Goal: Information Seeking & Learning: Learn about a topic

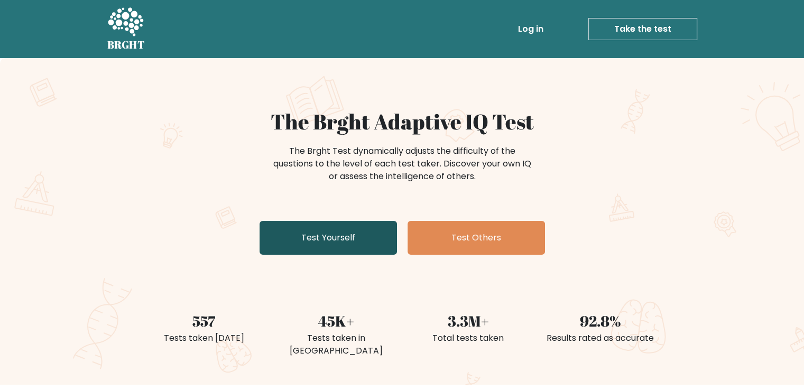
click at [349, 238] on link "Test Yourself" at bounding box center [328, 238] width 137 height 34
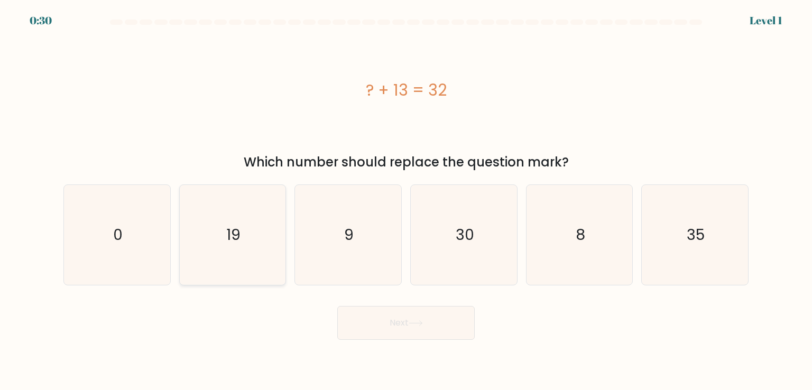
click at [250, 240] on icon "19" at bounding box center [232, 234] width 99 height 99
click at [406, 200] on input "b. 19" at bounding box center [406, 197] width 1 height 5
radio input "true"
click at [404, 328] on button "Next" at bounding box center [405, 323] width 137 height 34
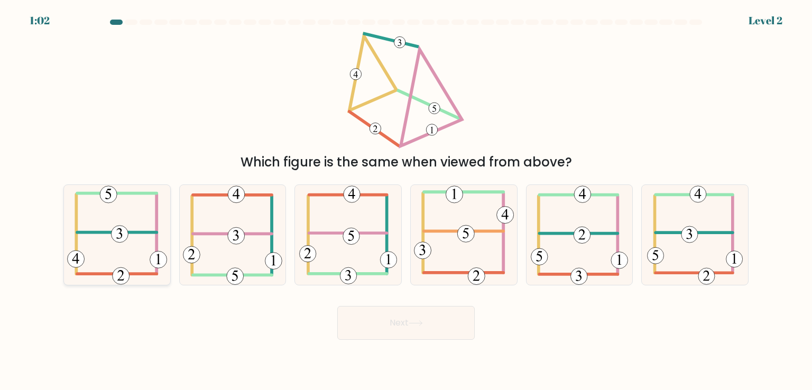
click at [137, 250] on icon at bounding box center [117, 234] width 100 height 99
click at [406, 200] on input "a." at bounding box center [406, 197] width 1 height 5
radio input "true"
click at [434, 329] on button "Next" at bounding box center [405, 323] width 137 height 34
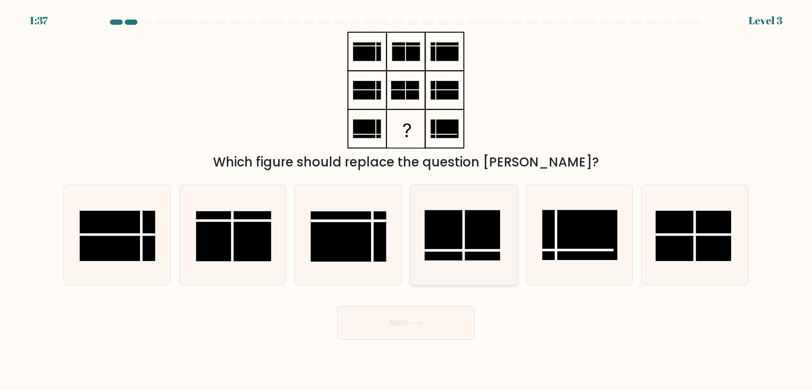
click at [447, 252] on rect at bounding box center [462, 235] width 75 height 50
click at [407, 200] on input "d." at bounding box center [406, 197] width 1 height 5
radio input "true"
click at [436, 311] on button "Next" at bounding box center [405, 323] width 137 height 34
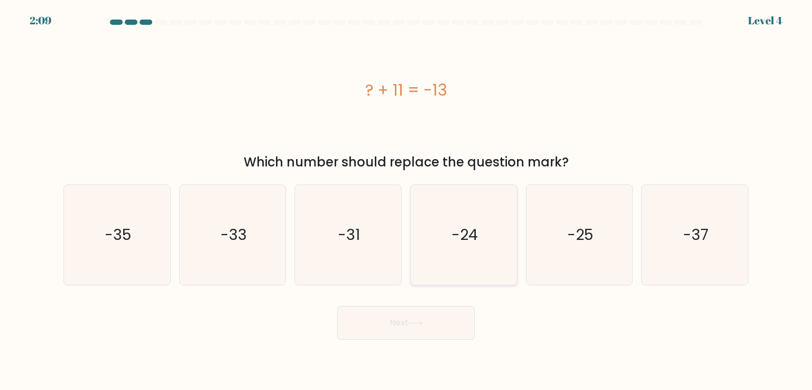
click at [470, 250] on icon "-24" at bounding box center [463, 234] width 99 height 99
click at [407, 200] on input "d. -24" at bounding box center [406, 197] width 1 height 5
radio input "true"
click at [430, 315] on button "Next" at bounding box center [405, 323] width 137 height 34
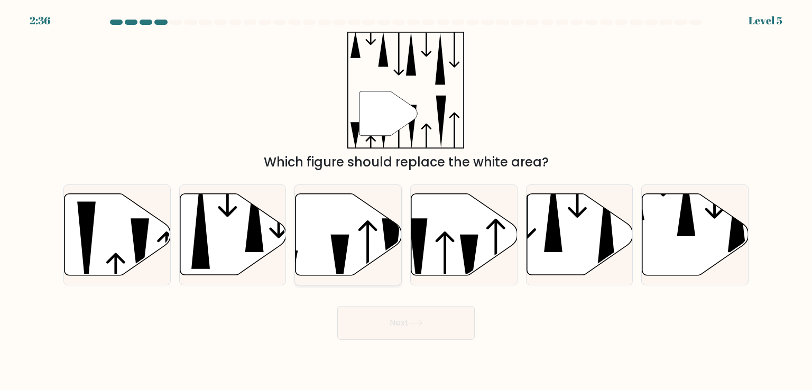
click at [383, 238] on icon at bounding box center [349, 234] width 106 height 81
click at [406, 200] on input "c." at bounding box center [406, 197] width 1 height 5
radio input "true"
click at [398, 324] on button "Next" at bounding box center [405, 323] width 137 height 34
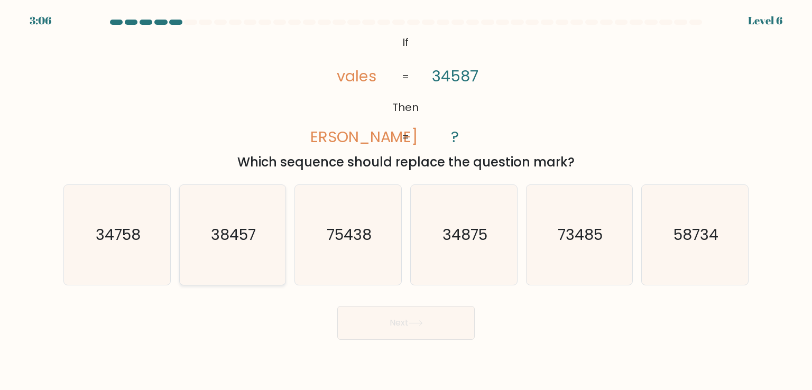
click at [233, 251] on icon "38457" at bounding box center [232, 234] width 99 height 99
click at [406, 200] on input "b. 38457" at bounding box center [406, 197] width 1 height 5
radio input "true"
click at [406, 321] on button "Next" at bounding box center [405, 323] width 137 height 34
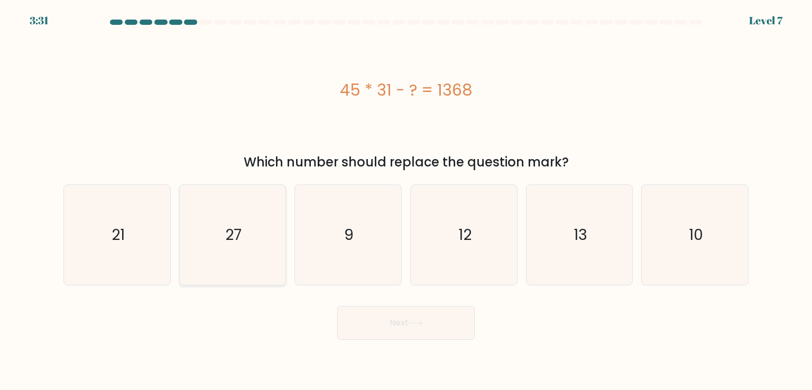
click at [204, 243] on icon "27" at bounding box center [232, 234] width 99 height 99
click at [406, 200] on input "b. 27" at bounding box center [406, 197] width 1 height 5
radio input "true"
click at [451, 327] on button "Next" at bounding box center [405, 323] width 137 height 34
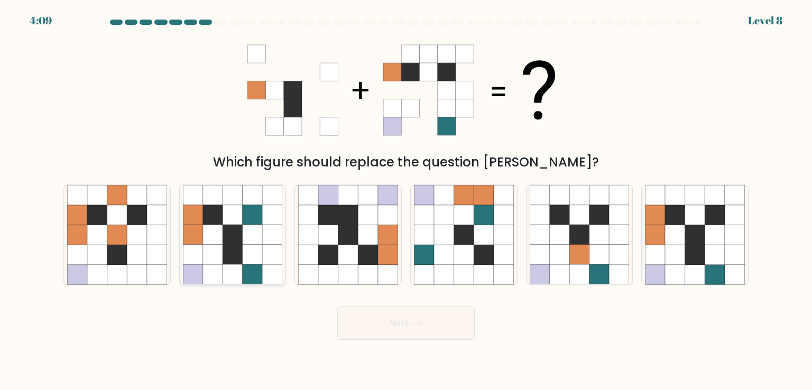
click at [204, 196] on icon at bounding box center [213, 196] width 20 height 20
click at [406, 196] on input "b." at bounding box center [406, 197] width 1 height 5
radio input "true"
click at [692, 217] on icon at bounding box center [695, 215] width 20 height 20
click at [407, 200] on input "f." at bounding box center [406, 197] width 1 height 5
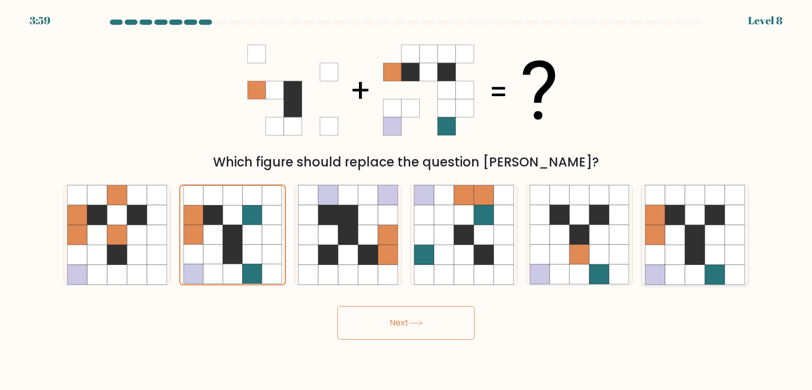
radio input "true"
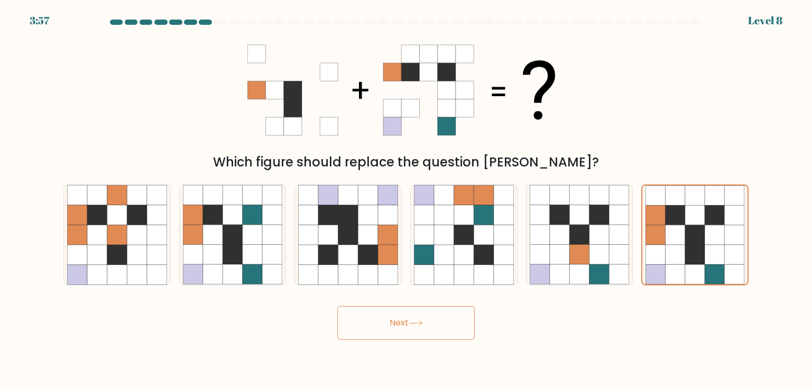
click at [442, 320] on button "Next" at bounding box center [405, 323] width 137 height 34
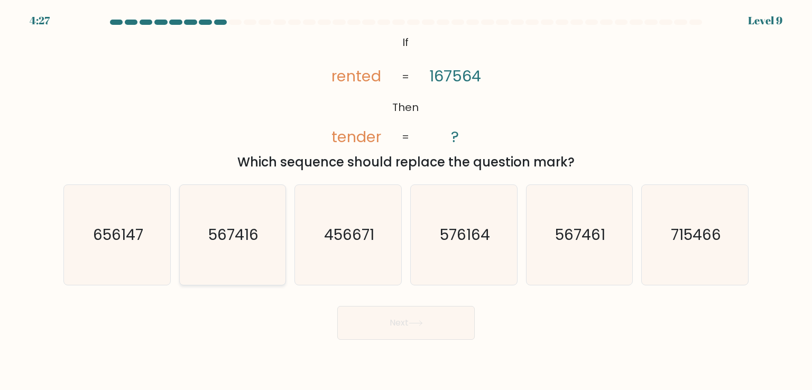
click at [255, 231] on text "567416" at bounding box center [233, 234] width 50 height 21
click at [406, 200] on input "b. 567416" at bounding box center [406, 197] width 1 height 5
radio input "true"
click at [570, 237] on text "567461" at bounding box center [580, 234] width 50 height 21
click at [407, 200] on input "e. 567461" at bounding box center [406, 197] width 1 height 5
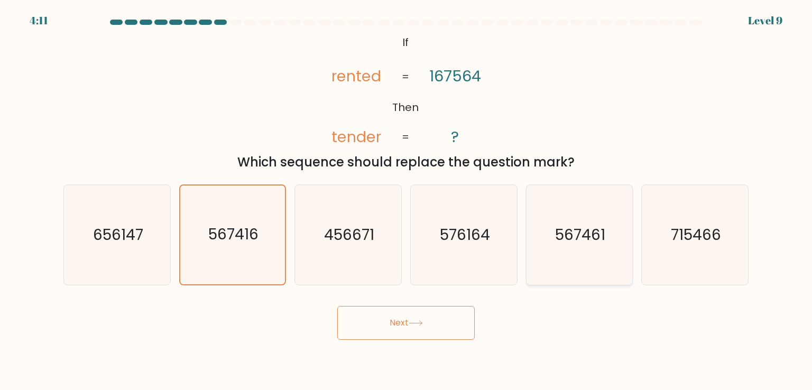
radio input "true"
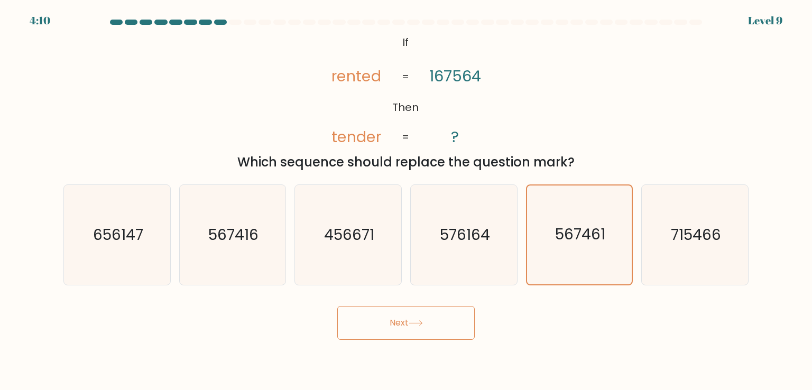
click at [436, 320] on button "Next" at bounding box center [405, 323] width 137 height 34
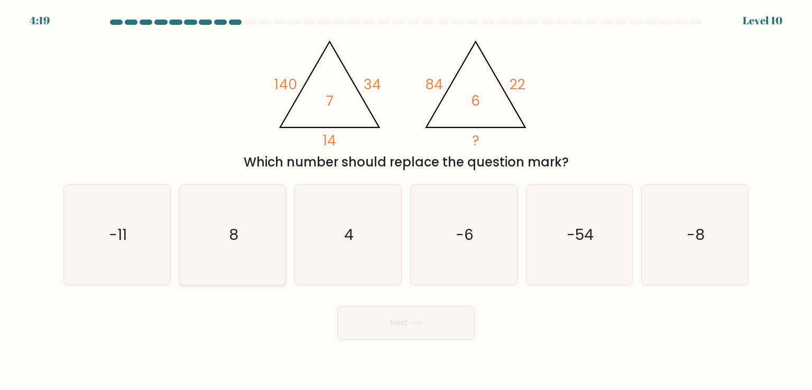
click at [255, 233] on icon "8" at bounding box center [232, 234] width 99 height 99
click at [406, 200] on input "b. 8" at bounding box center [406, 197] width 1 height 5
radio input "true"
click at [420, 327] on button "Next" at bounding box center [405, 323] width 137 height 34
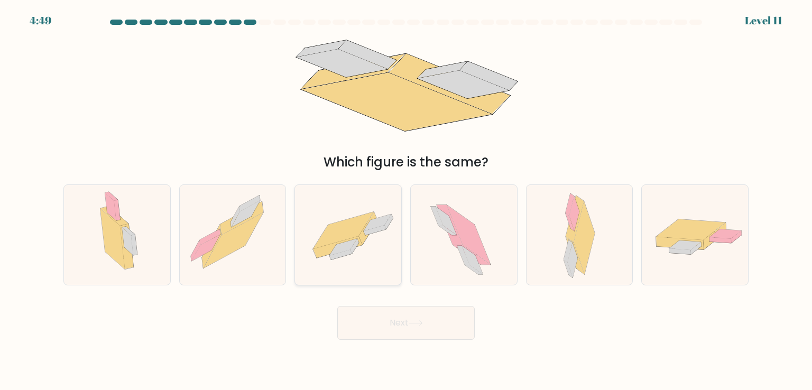
click at [379, 246] on icon at bounding box center [348, 235] width 106 height 74
click at [406, 200] on input "c." at bounding box center [406, 197] width 1 height 5
radio input "true"
click at [430, 328] on button "Next" at bounding box center [405, 323] width 137 height 34
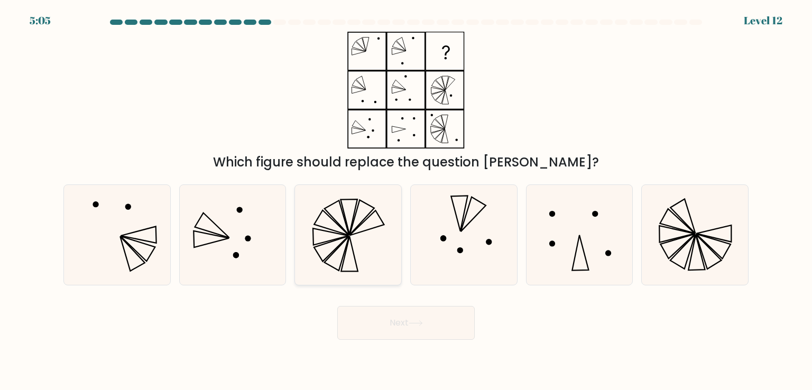
click at [343, 253] on icon at bounding box center [347, 234] width 99 height 99
click at [406, 200] on input "c." at bounding box center [406, 197] width 1 height 5
radio input "true"
click at [414, 318] on button "Next" at bounding box center [405, 323] width 137 height 34
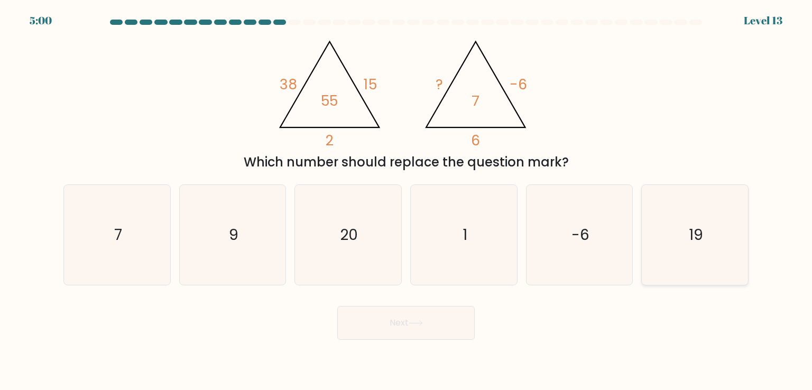
click at [674, 240] on icon "19" at bounding box center [694, 234] width 99 height 99
click at [407, 200] on input "f. 19" at bounding box center [406, 197] width 1 height 5
radio input "true"
click at [461, 324] on button "Next" at bounding box center [405, 323] width 137 height 34
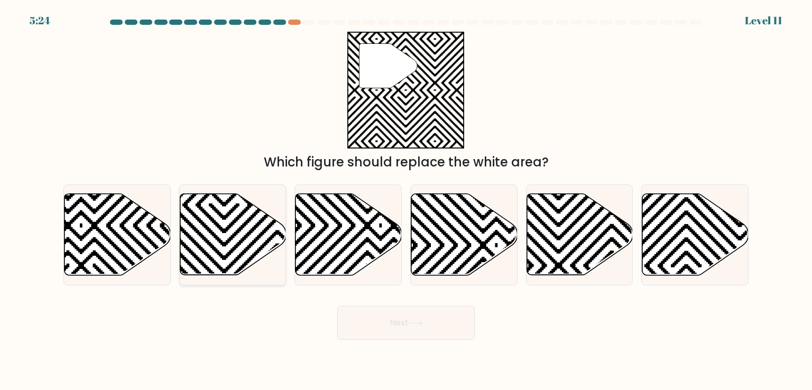
click at [270, 238] on icon at bounding box center [331, 192] width 214 height 214
click at [406, 200] on input "b." at bounding box center [406, 197] width 1 height 5
radio input "true"
click at [373, 238] on icon at bounding box center [349, 234] width 106 height 81
click at [406, 200] on input "c." at bounding box center [406, 197] width 1 height 5
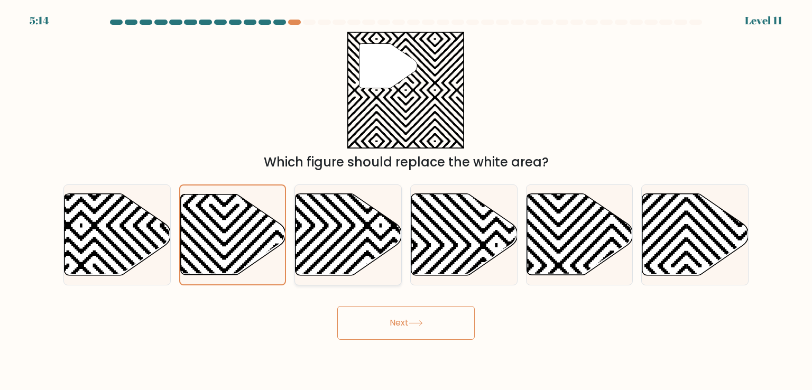
radio input "true"
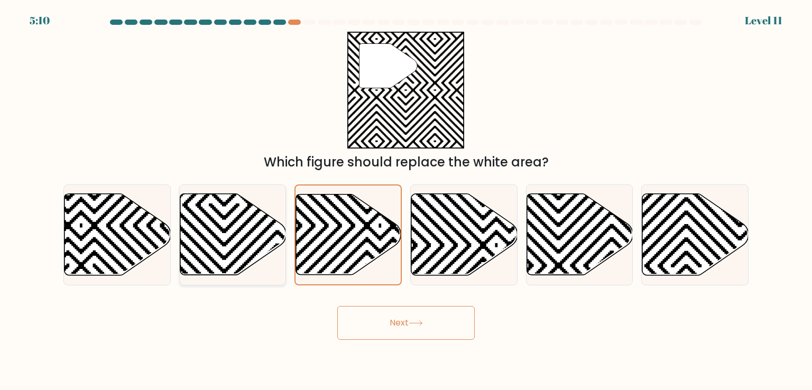
click at [223, 214] on icon at bounding box center [233, 234] width 106 height 81
click at [406, 200] on input "b." at bounding box center [406, 197] width 1 height 5
radio input "true"
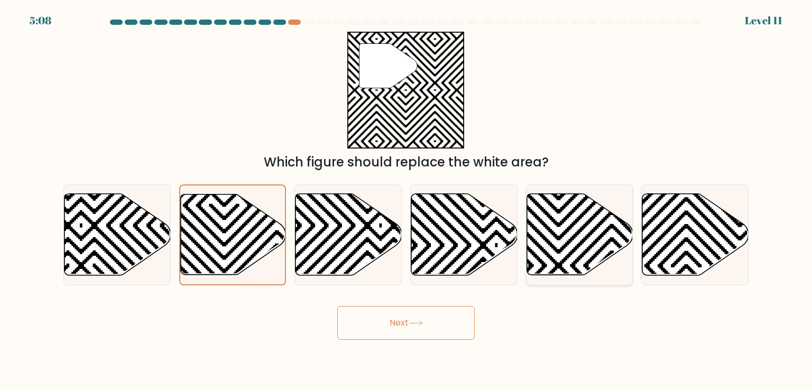
click at [597, 223] on icon at bounding box center [580, 234] width 106 height 81
click at [407, 200] on input "e." at bounding box center [406, 197] width 1 height 5
radio input "true"
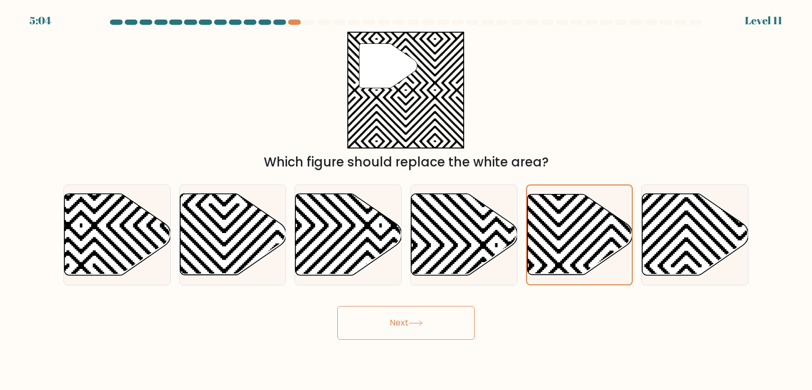
click at [398, 327] on button "Next" at bounding box center [405, 323] width 137 height 34
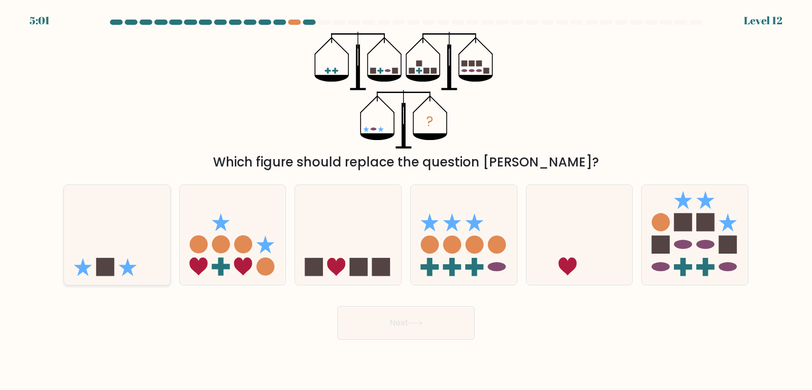
click at [151, 254] on icon at bounding box center [117, 235] width 106 height 88
click at [406, 200] on input "a." at bounding box center [406, 197] width 1 height 5
radio input "true"
click at [418, 324] on icon at bounding box center [416, 323] width 14 height 6
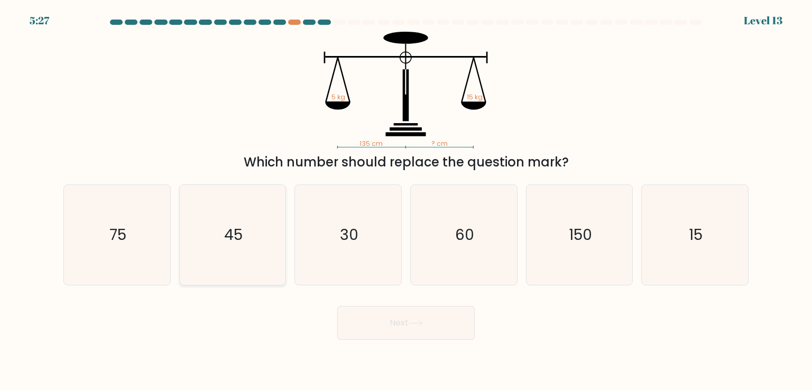
click at [247, 239] on icon "45" at bounding box center [232, 234] width 99 height 99
click at [406, 200] on input "b. 45" at bounding box center [406, 197] width 1 height 5
radio input "true"
click at [370, 322] on button "Next" at bounding box center [405, 323] width 137 height 34
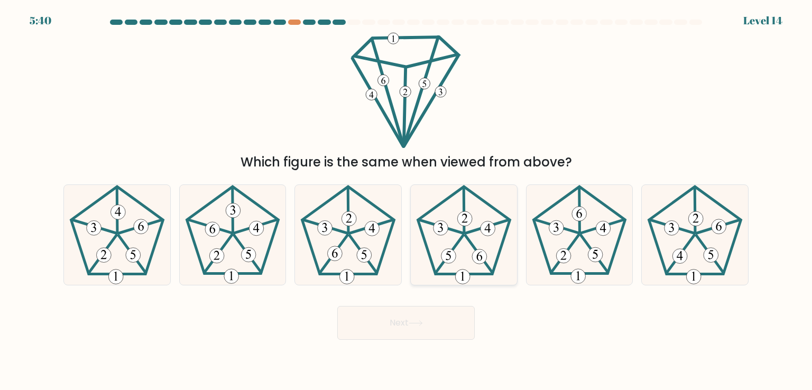
click at [476, 254] on 527 at bounding box center [479, 257] width 15 height 15
click at [407, 200] on input "d." at bounding box center [406, 197] width 1 height 5
radio input "true"
click at [452, 319] on button "Next" at bounding box center [405, 323] width 137 height 34
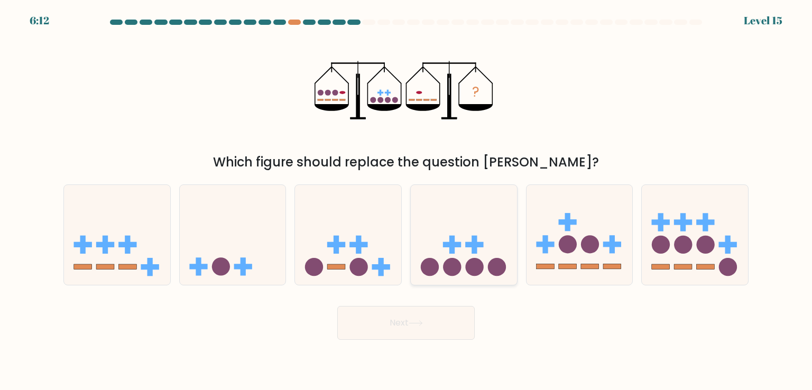
click at [470, 236] on icon at bounding box center [464, 235] width 106 height 88
click at [407, 200] on input "d." at bounding box center [406, 197] width 1 height 5
radio input "true"
click at [382, 320] on button "Next" at bounding box center [405, 323] width 137 height 34
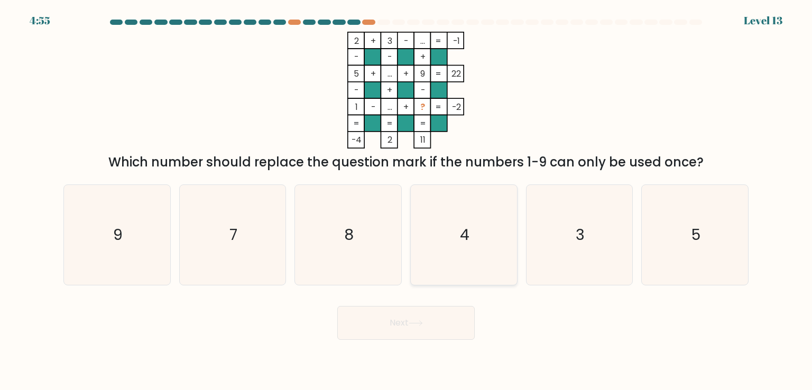
click at [508, 247] on icon "4" at bounding box center [463, 234] width 99 height 99
click at [407, 200] on input "d. 4" at bounding box center [406, 197] width 1 height 5
radio input "true"
click at [442, 338] on button "Next" at bounding box center [405, 323] width 137 height 34
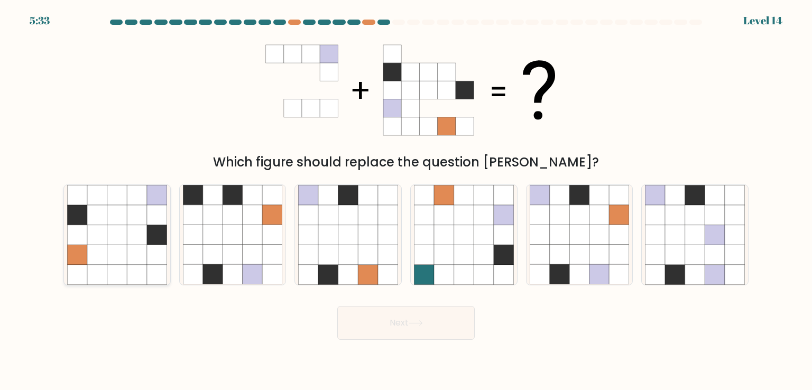
click at [147, 196] on icon at bounding box center [157, 196] width 20 height 20
click at [406, 196] on input "a." at bounding box center [406, 197] width 1 height 5
radio input "true"
click at [417, 322] on icon at bounding box center [416, 323] width 14 height 6
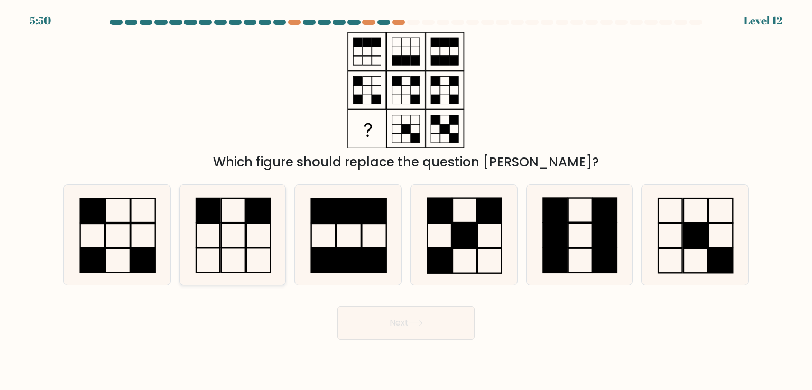
click at [217, 230] on icon at bounding box center [232, 234] width 99 height 99
click at [406, 200] on input "b." at bounding box center [406, 197] width 1 height 5
radio input "true"
click at [433, 316] on button "Next" at bounding box center [405, 323] width 137 height 34
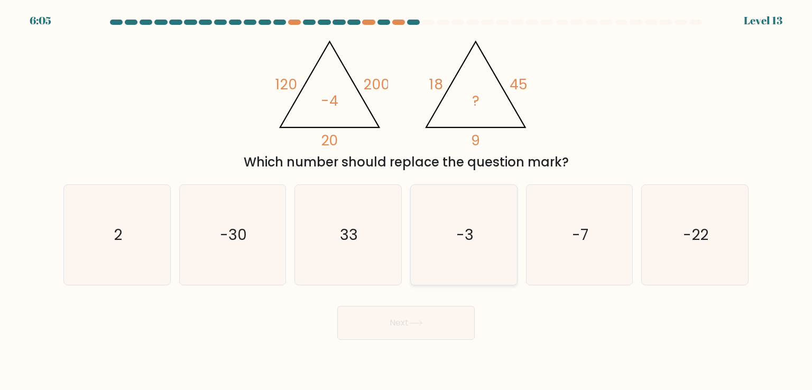
click at [489, 214] on icon "-3" at bounding box center [463, 234] width 99 height 99
click at [407, 200] on input "d. -3" at bounding box center [406, 197] width 1 height 5
radio input "true"
click at [435, 320] on button "Next" at bounding box center [405, 323] width 137 height 34
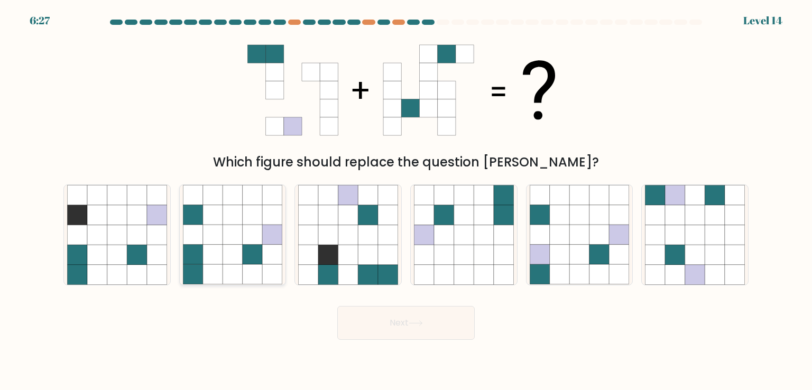
click at [194, 227] on icon at bounding box center [193, 235] width 20 height 20
click at [406, 200] on input "b." at bounding box center [406, 197] width 1 height 5
radio input "true"
click at [417, 321] on icon at bounding box center [416, 323] width 14 height 6
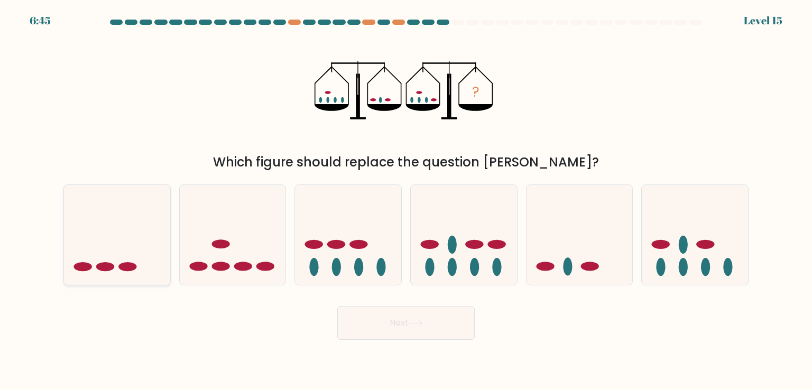
click at [149, 269] on icon at bounding box center [117, 235] width 106 height 88
click at [406, 200] on input "a." at bounding box center [406, 197] width 1 height 5
radio input "true"
click at [448, 320] on button "Next" at bounding box center [405, 323] width 137 height 34
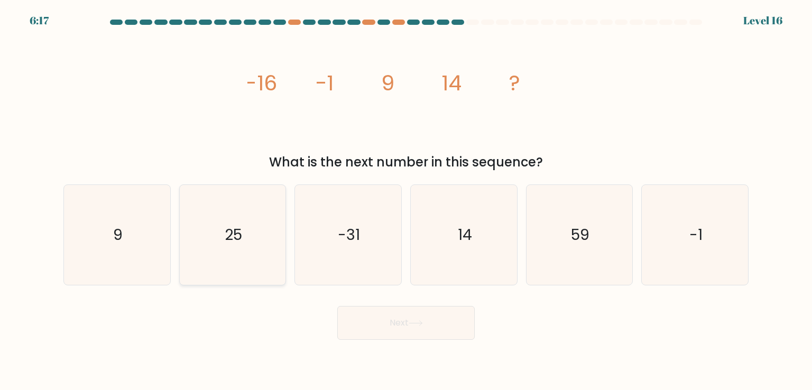
click at [223, 231] on icon "25" at bounding box center [232, 234] width 99 height 99
click at [406, 200] on input "b. 25" at bounding box center [406, 197] width 1 height 5
radio input "true"
click at [467, 325] on button "Next" at bounding box center [405, 323] width 137 height 34
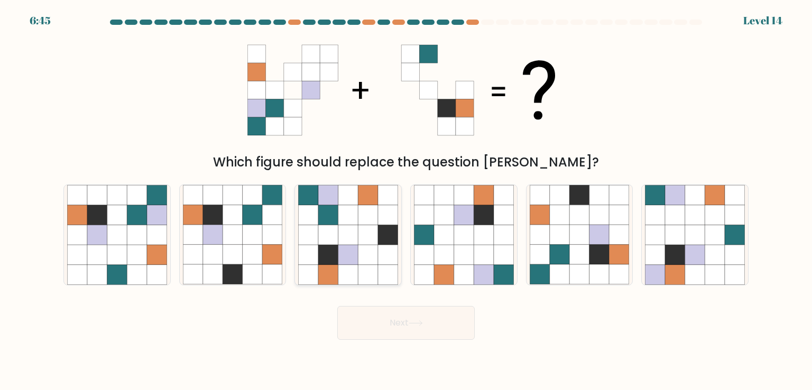
click at [336, 244] on icon at bounding box center [328, 235] width 20 height 20
click at [406, 200] on input "c." at bounding box center [406, 197] width 1 height 5
radio input "true"
click at [421, 318] on button "Next" at bounding box center [405, 323] width 137 height 34
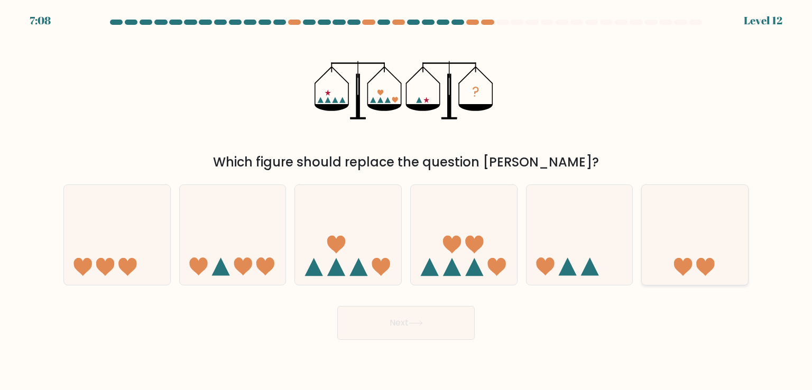
click at [653, 233] on icon at bounding box center [695, 235] width 106 height 88
click at [407, 200] on input "f." at bounding box center [406, 197] width 1 height 5
radio input "true"
click at [454, 328] on button "Next" at bounding box center [405, 323] width 137 height 34
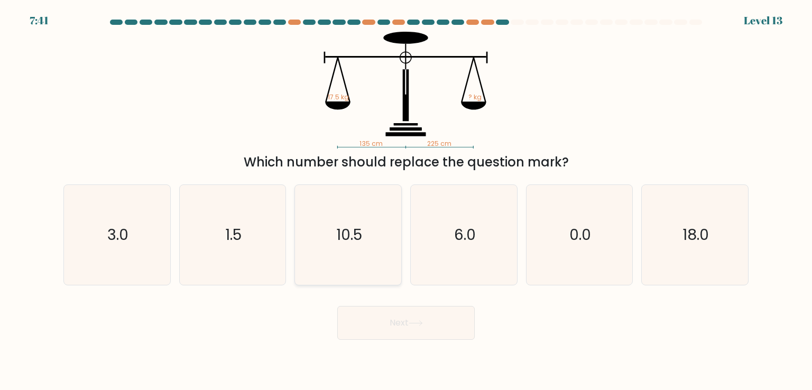
click at [389, 245] on icon "10.5" at bounding box center [347, 234] width 99 height 99
click at [406, 200] on input "c. 10.5" at bounding box center [406, 197] width 1 height 5
radio input "true"
click at [393, 315] on button "Next" at bounding box center [405, 323] width 137 height 34
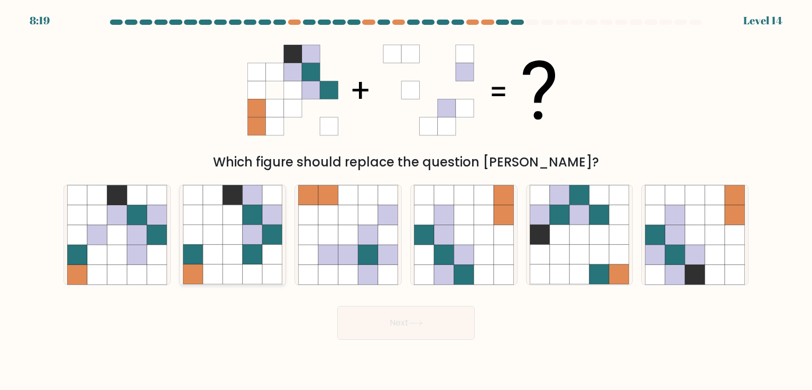
click at [258, 225] on icon at bounding box center [253, 235] width 20 height 20
click at [406, 200] on input "b." at bounding box center [406, 197] width 1 height 5
radio input "true"
click at [693, 251] on icon at bounding box center [695, 255] width 20 height 20
click at [407, 200] on input "f." at bounding box center [406, 197] width 1 height 5
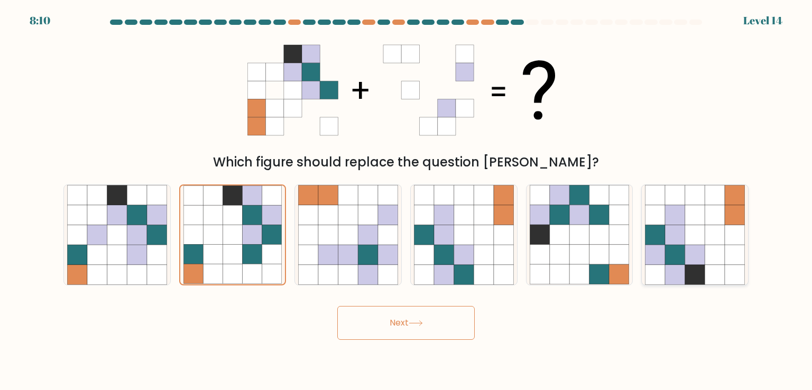
radio input "true"
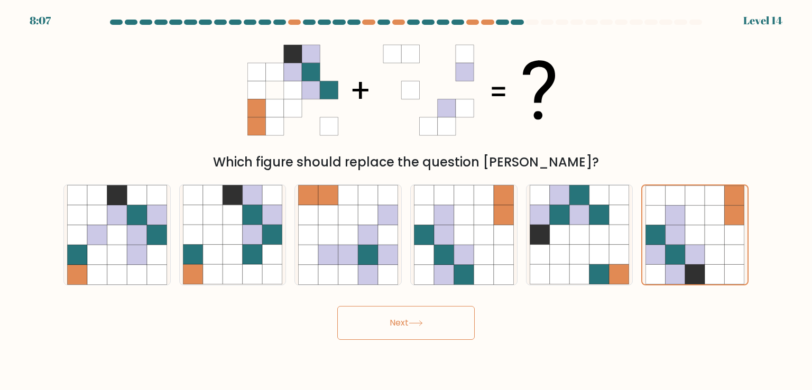
click at [414, 329] on button "Next" at bounding box center [405, 323] width 137 height 34
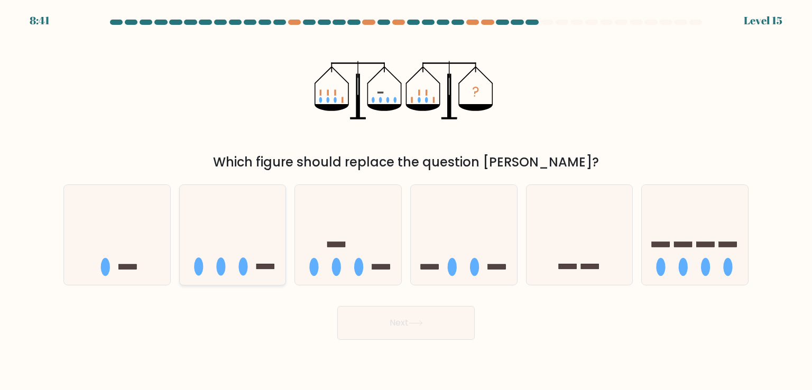
click at [212, 265] on icon at bounding box center [233, 235] width 106 height 88
click at [406, 200] on input "b." at bounding box center [406, 197] width 1 height 5
radio input "true"
click at [402, 339] on body "8:37 Level 15" at bounding box center [406, 195] width 812 height 390
click at [407, 307] on button "Next" at bounding box center [405, 323] width 137 height 34
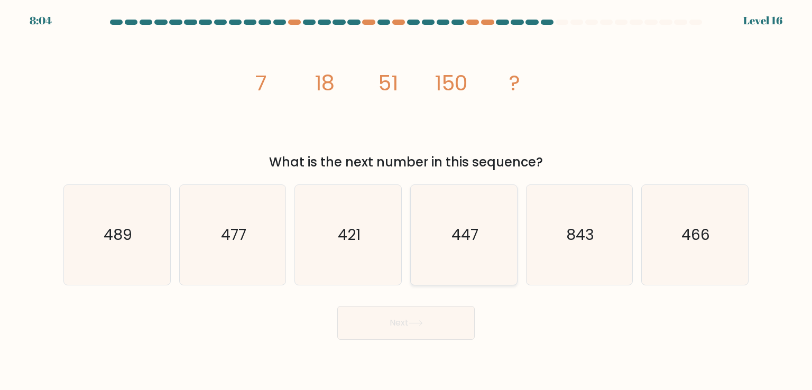
click at [464, 272] on icon "447" at bounding box center [463, 234] width 99 height 99
click at [407, 200] on input "d. 447" at bounding box center [406, 197] width 1 height 5
radio input "true"
click at [431, 323] on button "Next" at bounding box center [405, 323] width 137 height 34
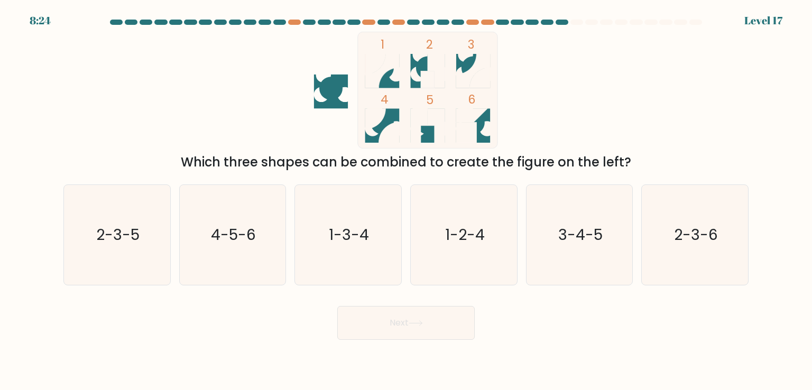
click at [439, 113] on icon at bounding box center [436, 126] width 17 height 34
click at [123, 242] on text "2-3-5" at bounding box center [117, 234] width 43 height 21
click at [406, 200] on input "a. 2-3-5" at bounding box center [406, 197] width 1 height 5
radio input "true"
click at [706, 238] on text "2-3-6" at bounding box center [696, 234] width 44 height 21
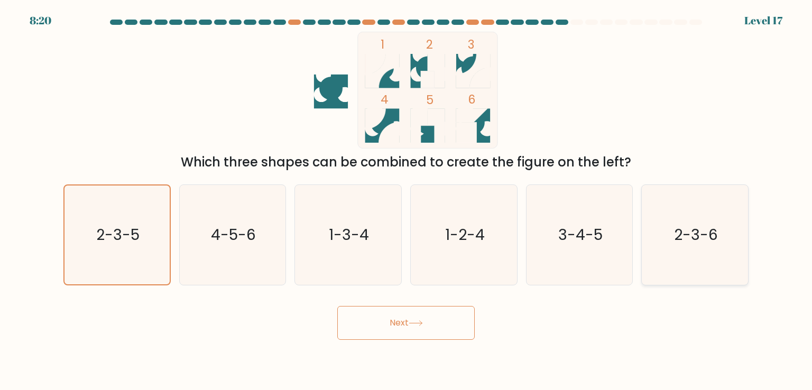
click at [407, 200] on input "f. 2-3-6" at bounding box center [406, 197] width 1 height 5
radio input "true"
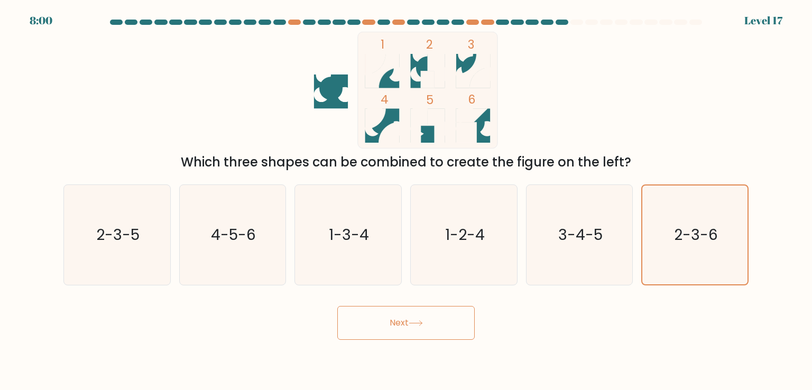
click at [488, 137] on icon at bounding box center [473, 126] width 34 height 34
click at [701, 245] on icon "2-3-6" at bounding box center [695, 235] width 98 height 98
click at [407, 200] on input "f. 2-3-6" at bounding box center [406, 197] width 1 height 5
click at [442, 322] on button "Next" at bounding box center [405, 323] width 137 height 34
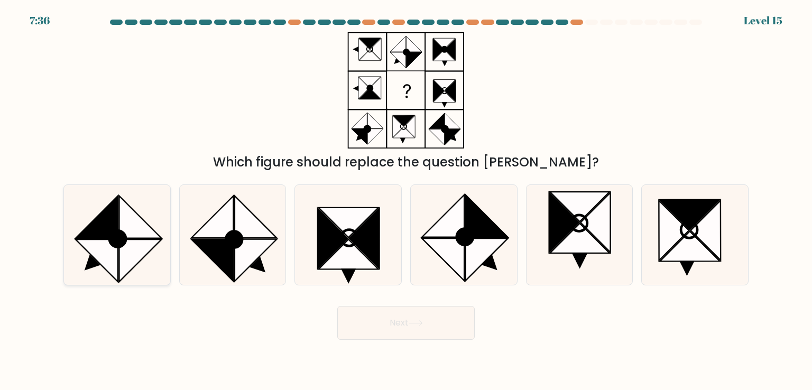
click at [106, 237] on icon at bounding box center [97, 217] width 42 height 42
click at [406, 200] on input "a." at bounding box center [406, 197] width 1 height 5
radio input "true"
click at [418, 319] on button "Next" at bounding box center [405, 323] width 137 height 34
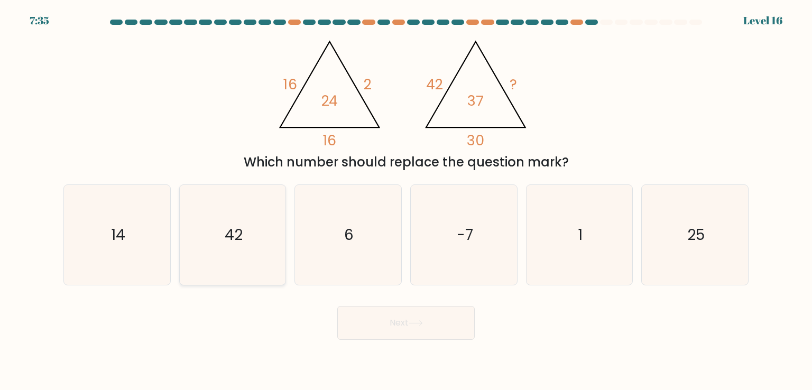
click at [242, 227] on text "42" at bounding box center [234, 234] width 18 height 21
click at [406, 200] on input "b. 42" at bounding box center [406, 197] width 1 height 5
radio input "true"
click at [434, 316] on button "Next" at bounding box center [405, 323] width 137 height 34
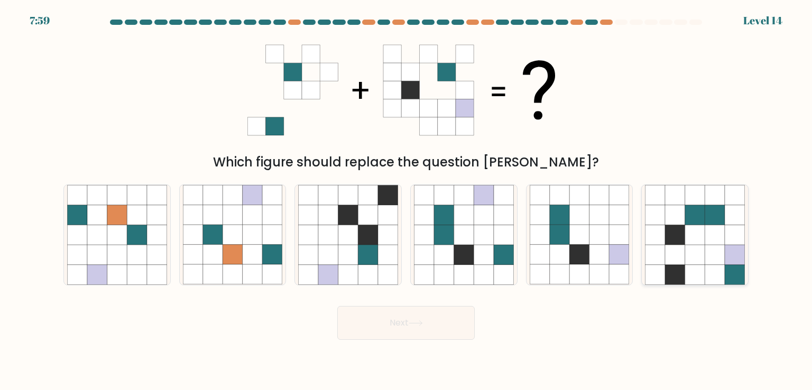
click at [709, 221] on icon at bounding box center [715, 215] width 20 height 20
click at [407, 200] on input "f." at bounding box center [406, 197] width 1 height 5
radio input "true"
click at [588, 246] on icon at bounding box center [580, 255] width 20 height 20
click at [407, 200] on input "e." at bounding box center [406, 197] width 1 height 5
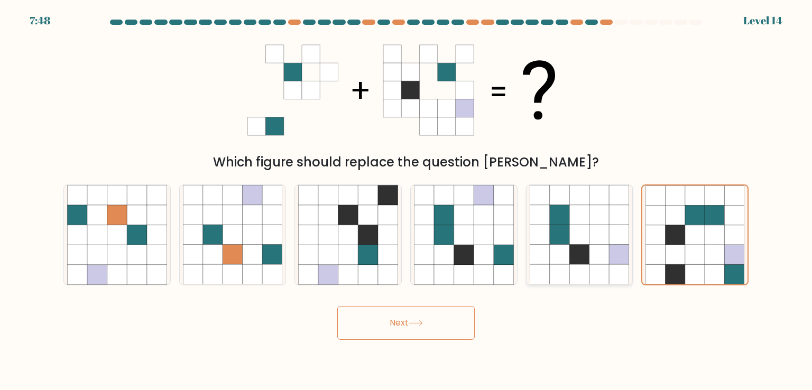
radio input "true"
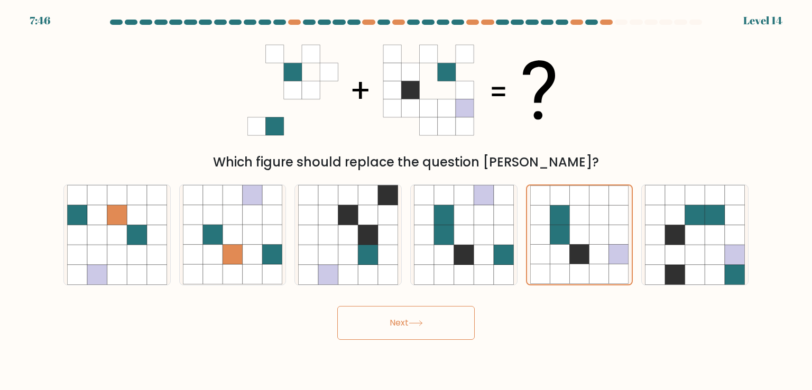
click at [416, 314] on button "Next" at bounding box center [405, 323] width 137 height 34
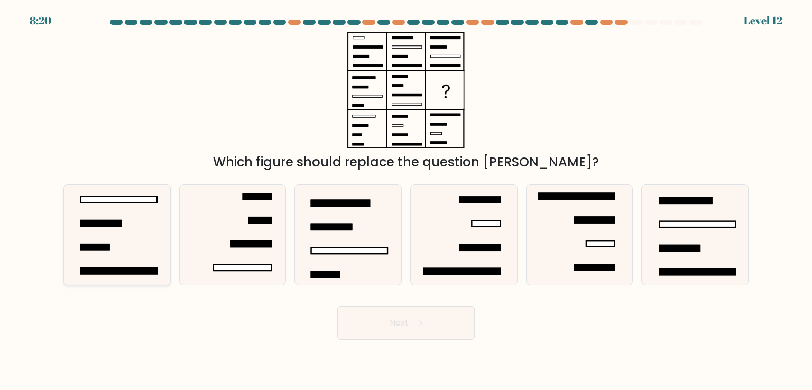
click at [131, 206] on icon at bounding box center [116, 234] width 99 height 99
click at [406, 200] on input "a." at bounding box center [406, 197] width 1 height 5
radio input "true"
click at [379, 306] on button "Next" at bounding box center [405, 323] width 137 height 34
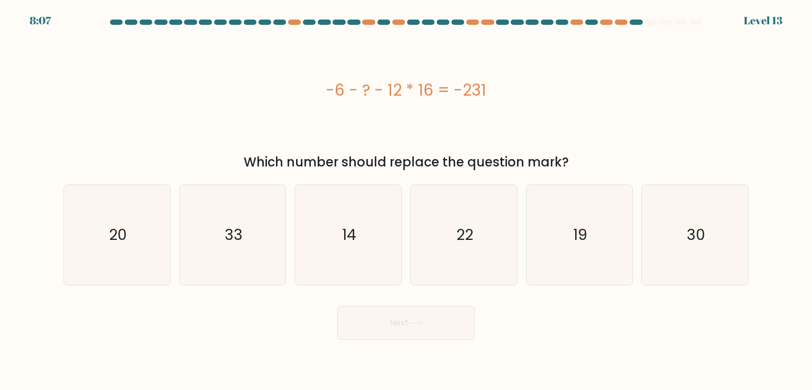
click at [560, 353] on body "8:07 Level 13" at bounding box center [406, 195] width 812 height 390
click at [452, 244] on icon "22" at bounding box center [463, 234] width 99 height 99
click at [407, 200] on input "d. 22" at bounding box center [406, 197] width 1 height 5
radio input "true"
click at [435, 310] on button "Next" at bounding box center [405, 323] width 137 height 34
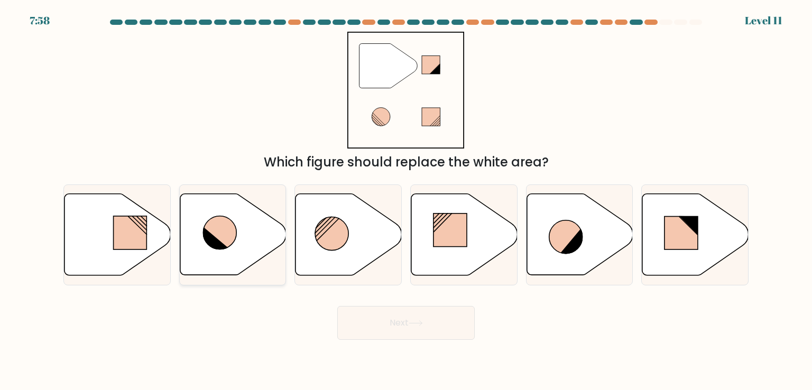
click at [242, 243] on icon at bounding box center [233, 234] width 106 height 81
click at [406, 200] on input "b." at bounding box center [406, 197] width 1 height 5
radio input "true"
click at [400, 316] on button "Next" at bounding box center [405, 323] width 137 height 34
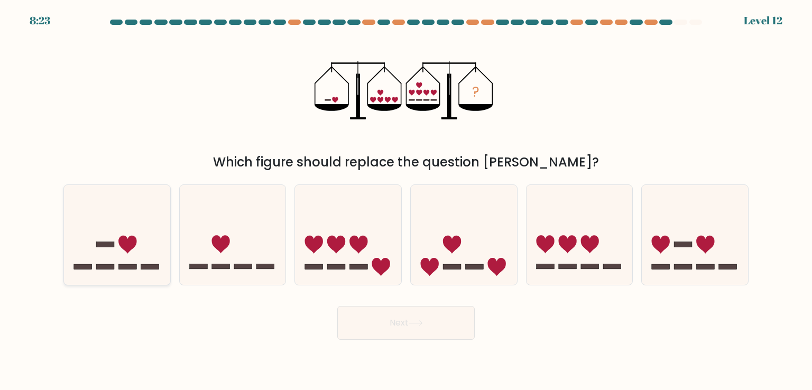
click at [145, 247] on icon at bounding box center [117, 235] width 106 height 88
click at [406, 200] on input "a." at bounding box center [406, 197] width 1 height 5
radio input "true"
click at [425, 314] on button "Next" at bounding box center [405, 323] width 137 height 34
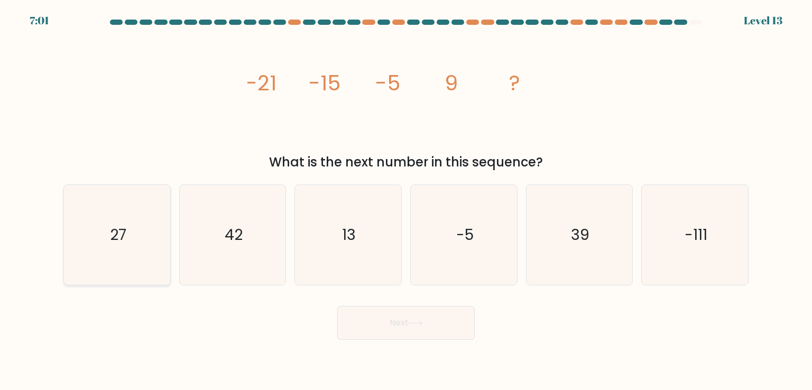
click at [137, 240] on icon "27" at bounding box center [116, 234] width 99 height 99
click at [406, 200] on input "a. 27" at bounding box center [406, 197] width 1 height 5
radio input "true"
click at [426, 329] on button "Next" at bounding box center [405, 323] width 137 height 34
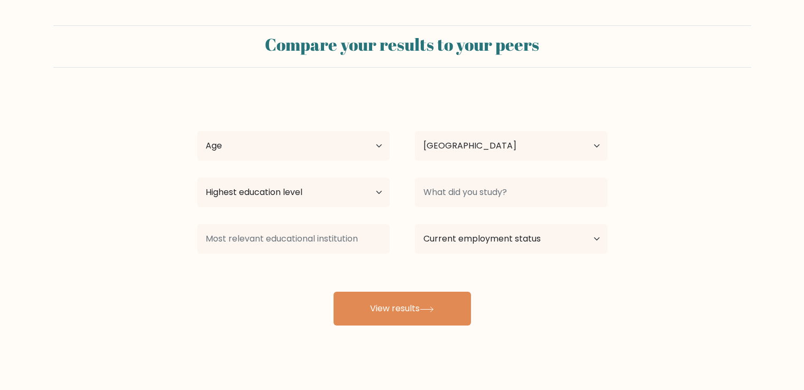
select select "EG"
click at [283, 148] on select "Age Under 18 years old 18-24 years old 25-34 years old 35-44 years old 45-54 ye…" at bounding box center [293, 146] width 192 height 30
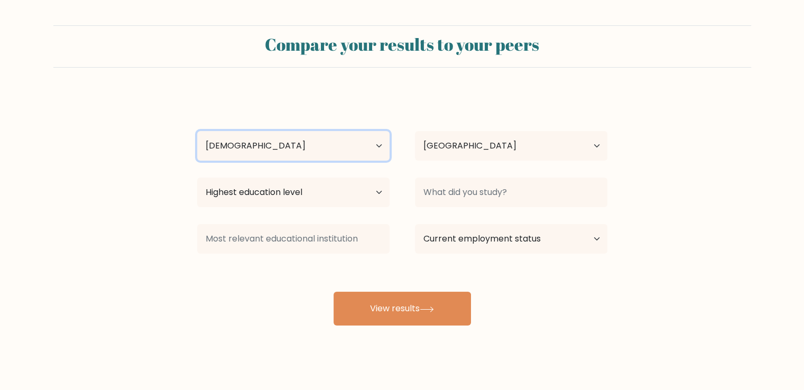
click at [197, 131] on select "Age Under 18 years old 18-24 years old 25-34 years old 35-44 years old 45-54 ye…" at bounding box center [293, 146] width 192 height 30
click at [251, 154] on select "Age Under 18 years old 18-24 years old 25-34 years old 35-44 years old 45-54 ye…" at bounding box center [293, 146] width 192 height 30
select select "25_34"
click at [197, 131] on select "Age Under 18 years old 18-24 years old 25-34 years old 35-44 years old 45-54 ye…" at bounding box center [293, 146] width 192 height 30
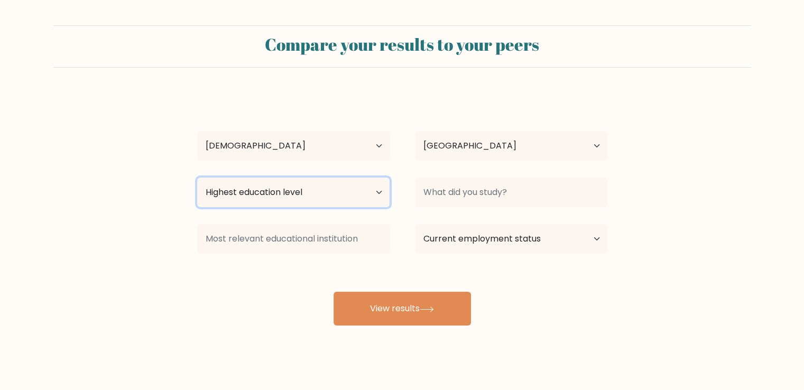
click at [304, 200] on select "Highest education level No schooling Primary Lower Secondary Upper Secondary Oc…" at bounding box center [293, 193] width 192 height 30
select select "bachelors_degree"
click at [197, 178] on select "Highest education level No schooling Primary Lower Secondary Upper Secondary Oc…" at bounding box center [293, 193] width 192 height 30
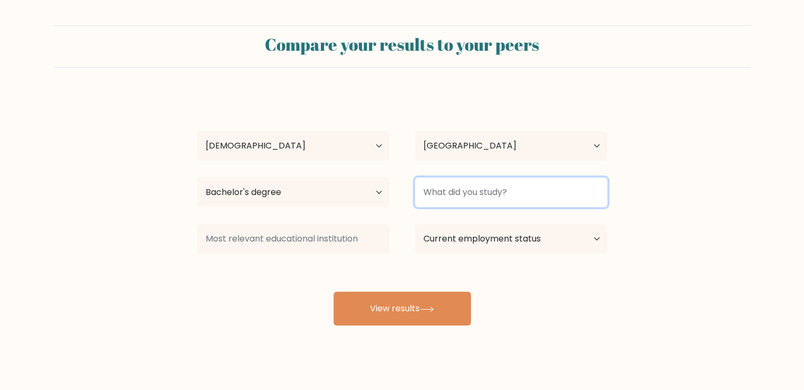
click at [494, 195] on input at bounding box center [511, 193] width 192 height 30
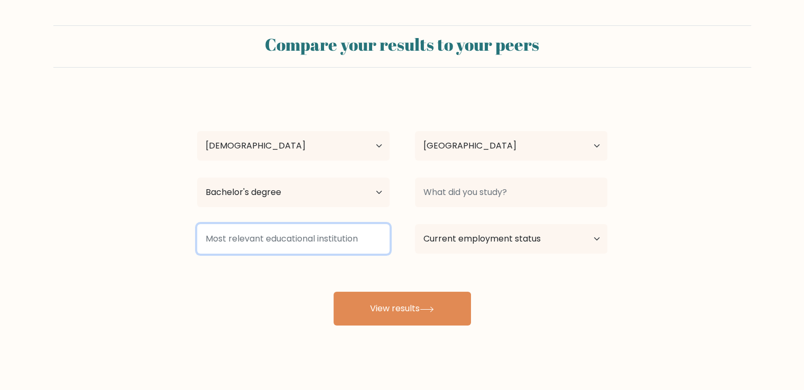
click at [240, 239] on input at bounding box center [293, 239] width 192 height 30
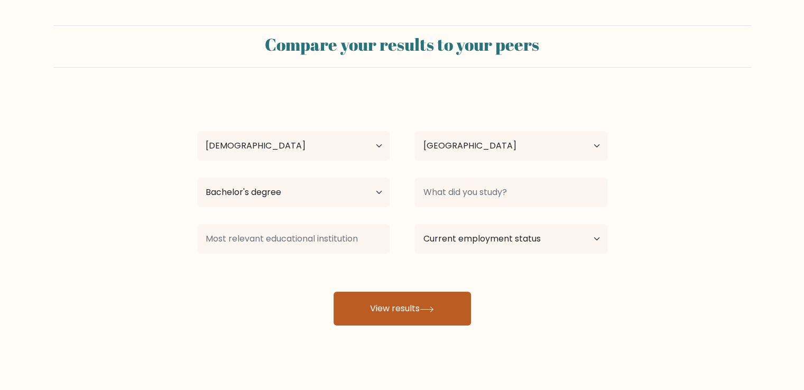
click at [409, 302] on button "View results" at bounding box center [402, 309] width 137 height 34
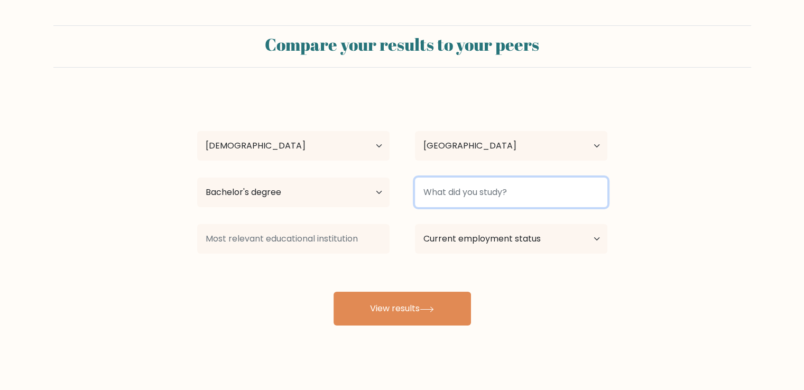
click at [459, 199] on input at bounding box center [511, 193] width 192 height 30
type input "ثىلهىثثقهىل"
drag, startPoint x: 470, startPoint y: 193, endPoint x: 244, endPoint y: 204, distance: 225.5
click at [244, 204] on div "Highest education level No schooling Primary Lower Secondary Upper Secondary Oc…" at bounding box center [403, 192] width 436 height 38
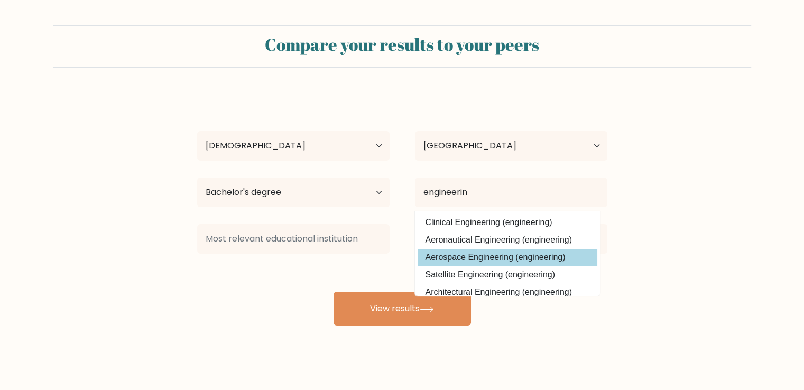
click at [433, 255] on option "Aerospace Engineering (engineering)" at bounding box center [508, 257] width 180 height 17
type input "Aerospace Engineering"
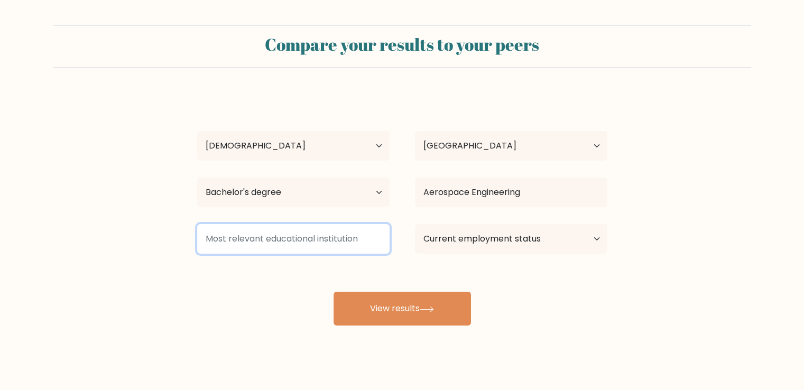
click at [302, 233] on input at bounding box center [293, 239] width 192 height 30
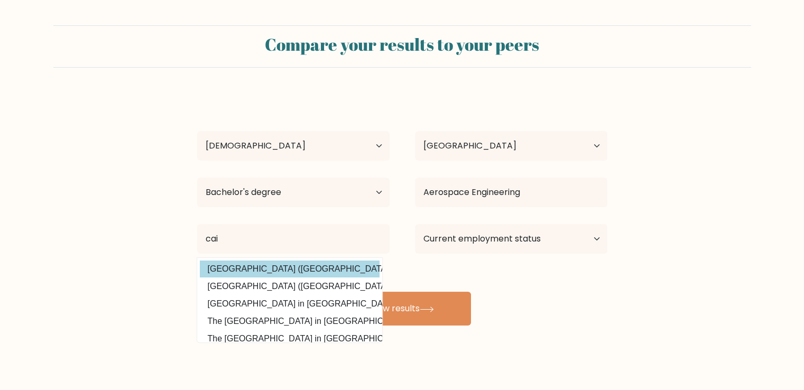
click at [282, 269] on option "Cairo University (Egypt)" at bounding box center [290, 269] width 180 height 17
type input "Cairo University"
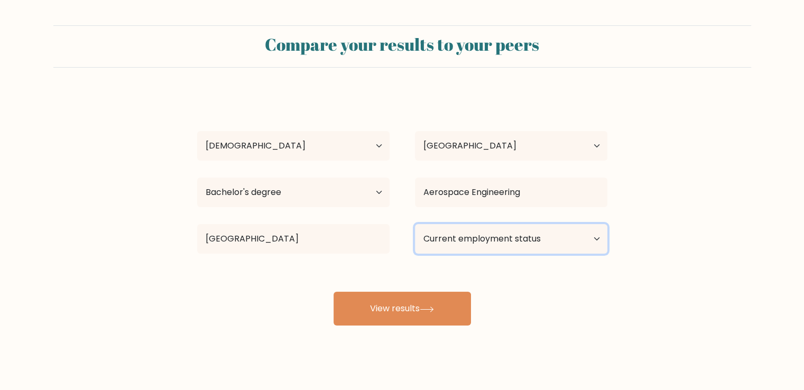
click at [480, 246] on select "Current employment status Employed Student Retired Other / prefer not to answer" at bounding box center [511, 239] width 192 height 30
select select "employed"
click at [415, 224] on select "Current employment status Employed Student Retired Other / prefer not to answer" at bounding box center [511, 239] width 192 height 30
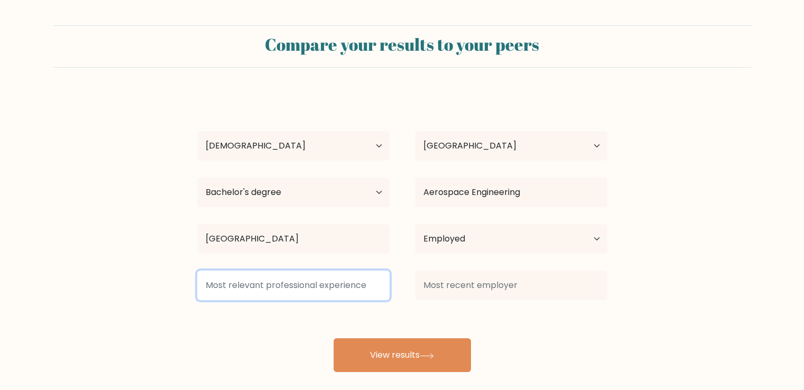
click at [286, 293] on input at bounding box center [293, 286] width 192 height 30
type input "10"
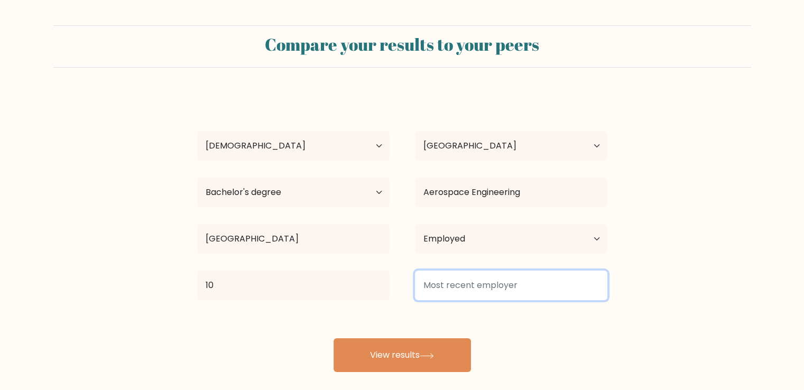
click at [506, 288] on input at bounding box center [511, 286] width 192 height 30
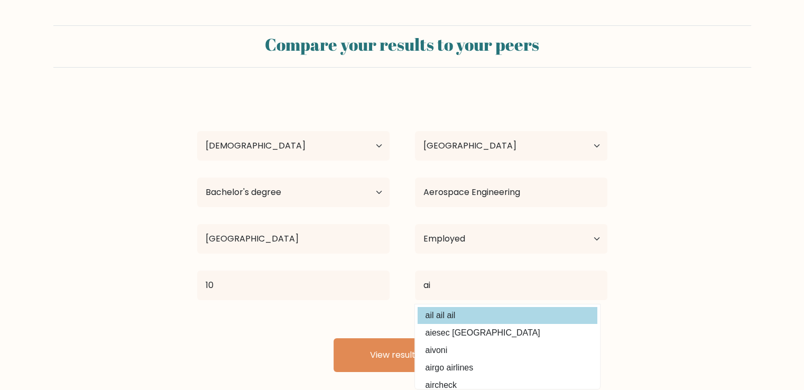
click at [429, 324] on option "ail ail ail" at bounding box center [508, 315] width 180 height 17
type input "ail ail ail"
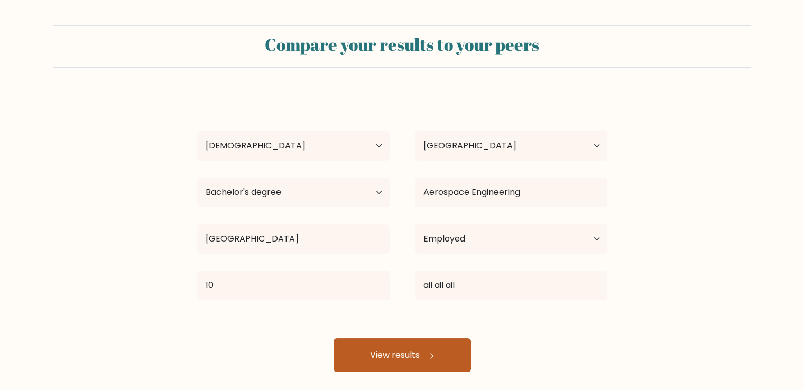
click at [389, 350] on button "View results" at bounding box center [402, 355] width 137 height 34
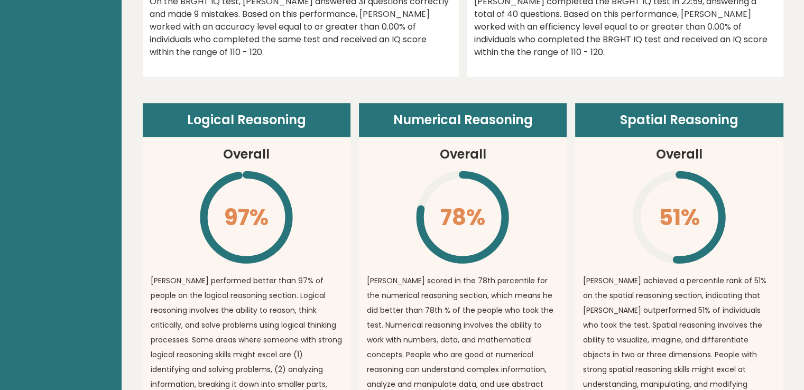
scroll to position [687, 0]
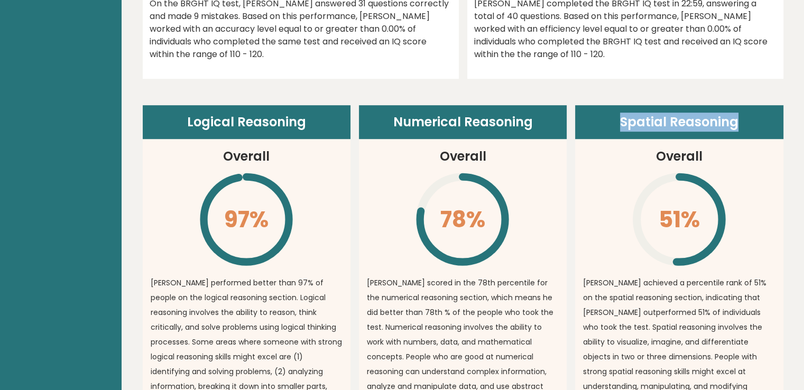
drag, startPoint x: 619, startPoint y: 117, endPoint x: 764, endPoint y: 124, distance: 144.6
click at [764, 124] on header "Spatial Reasoning" at bounding box center [679, 122] width 208 height 34
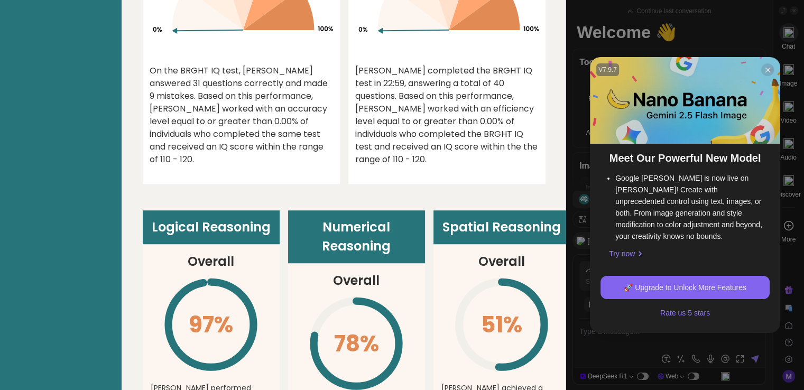
click at [485, 242] on header "Spatial Reasoning" at bounding box center [502, 227] width 137 height 34
click at [764, 74] on icon at bounding box center [768, 70] width 8 height 8
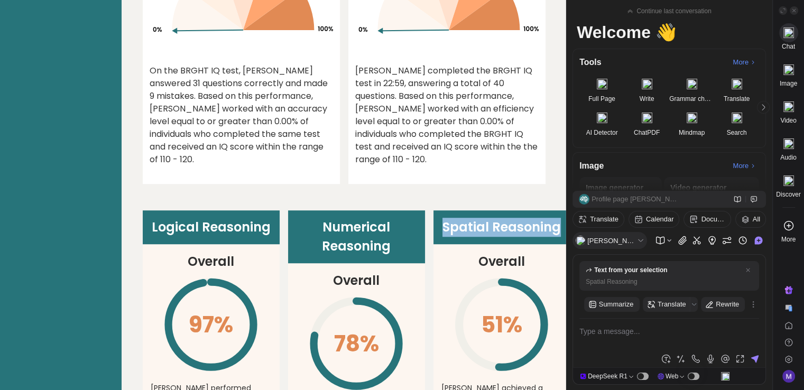
drag, startPoint x: 446, startPoint y: 241, endPoint x: 565, endPoint y: 242, distance: 118.5
click at [565, 242] on header "Spatial Reasoning" at bounding box center [502, 227] width 137 height 34
copy header "Spatial Reasoning"
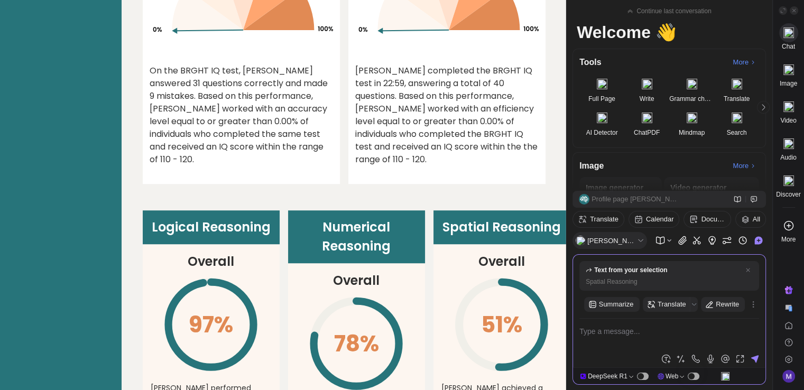
click at [641, 278] on p "Spatial Reasoning" at bounding box center [669, 282] width 167 height 10
type textarea "Spatial Reasoning ترجم"
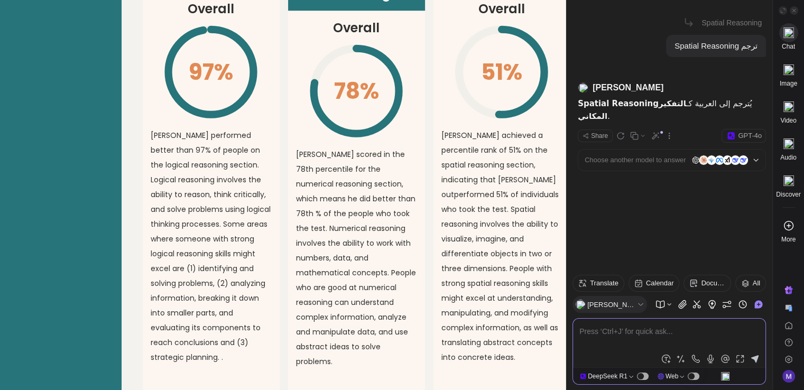
scroll to position [1005, 0]
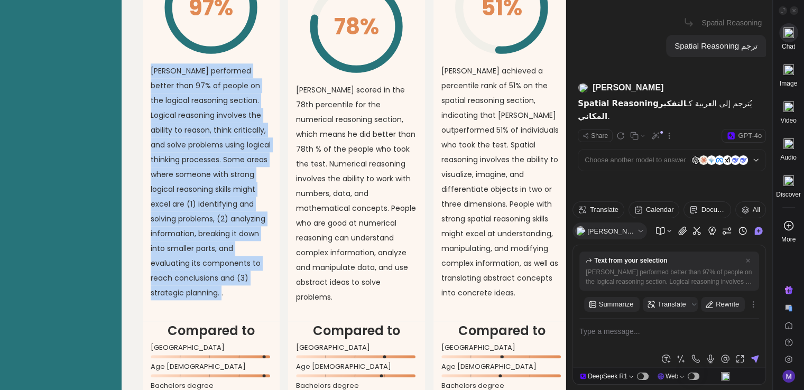
drag, startPoint x: 148, startPoint y: 81, endPoint x: 228, endPoint y: 306, distance: 239.2
click at [228, 306] on article "Logical Reasoning Overall 97% \ mahmoud performed better than 97% of people on …" at bounding box center [211, 107] width 137 height 428
copy p "mahmoud performed better than 97% of people on the logical reasoning section. L…"
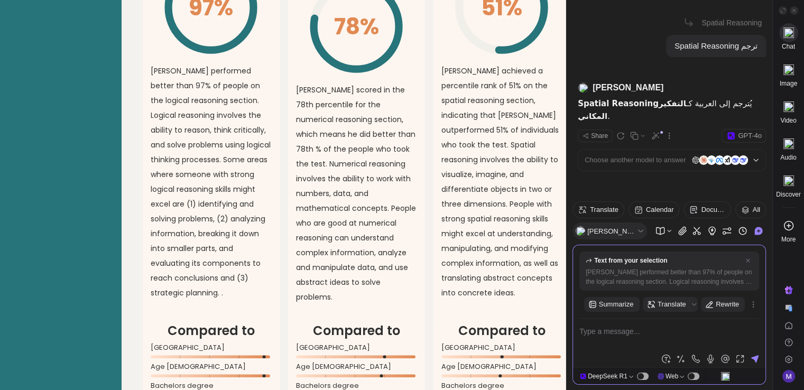
click at [646, 338] on textarea at bounding box center [670, 337] width 180 height 25
type textarea "mahmoud performed better than 97% of people on the logical reasoning section. L…"
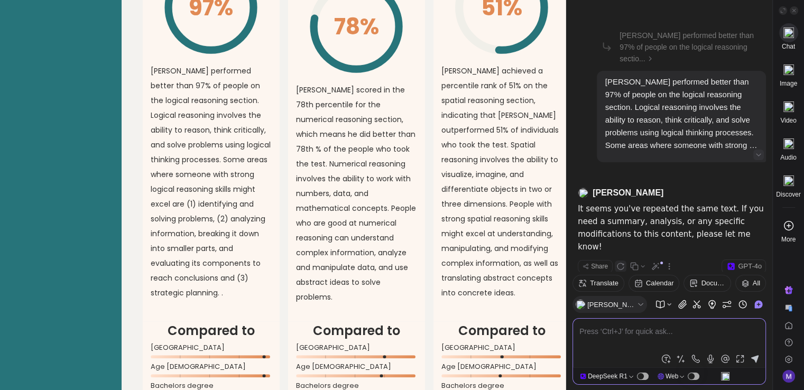
scroll to position [151, 0]
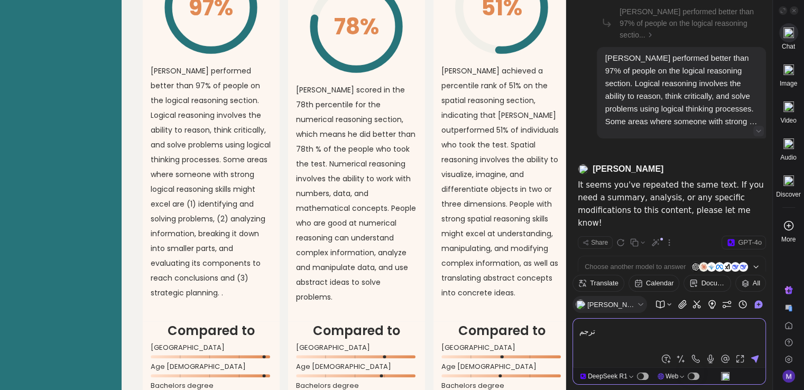
type textarea "ترجم mahmoud performed better than 97% of people on the logical reasoning secti…"
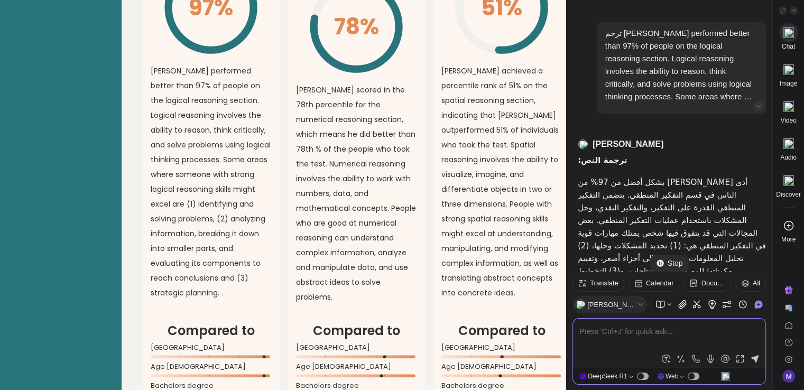
scroll to position [438, 0]
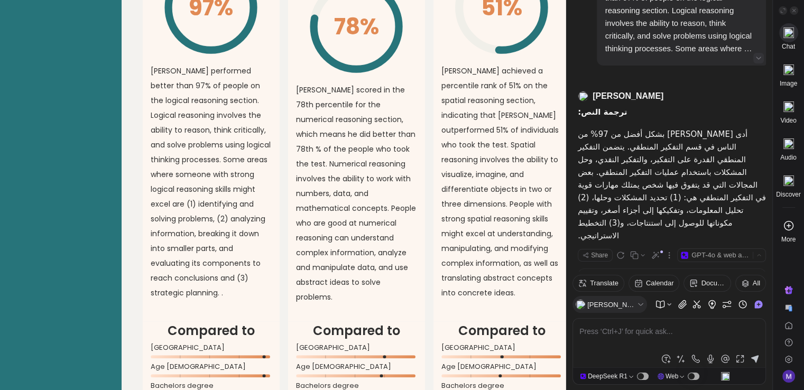
drag, startPoint x: 683, startPoint y: 124, endPoint x: 569, endPoint y: 139, distance: 114.7
click at [351, 104] on p "mahmoud scored in the 78th percentile for the numerical reasoning section, whic…" at bounding box center [356, 193] width 121 height 222
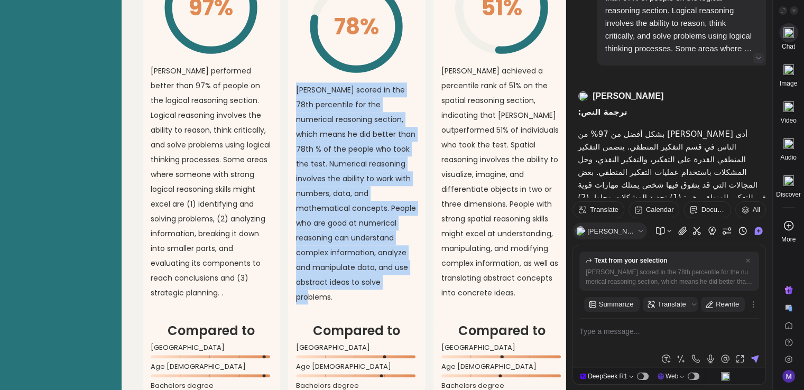
drag, startPoint x: 299, startPoint y: 103, endPoint x: 366, endPoint y: 329, distance: 236.1
click at [366, 322] on article "Numerical Reasoning Overall 78% \ mahmoud scored in the 78th percentile for the…" at bounding box center [356, 107] width 137 height 428
copy p "mahmoud scored in the 78th percentile for the numerical reasoning section, whic…"
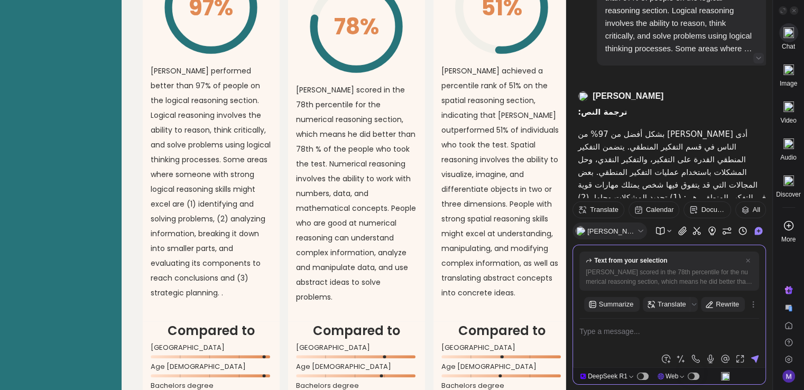
click at [617, 332] on textarea at bounding box center [670, 337] width 180 height 25
type textarea "mahmoud scored in the 78th percentile for the numerical reasoning section, whic…"
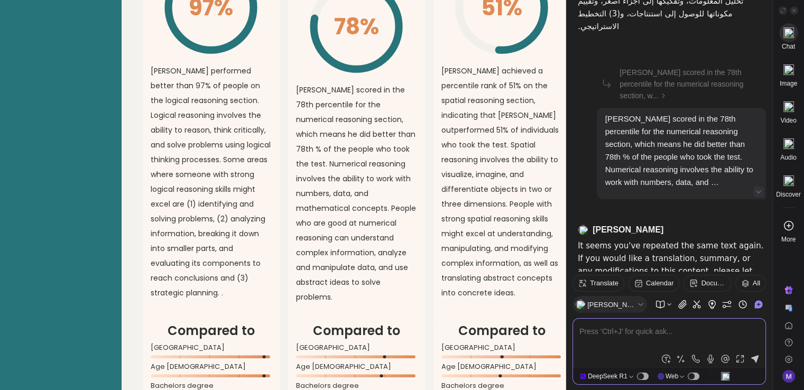
scroll to position [684, 0]
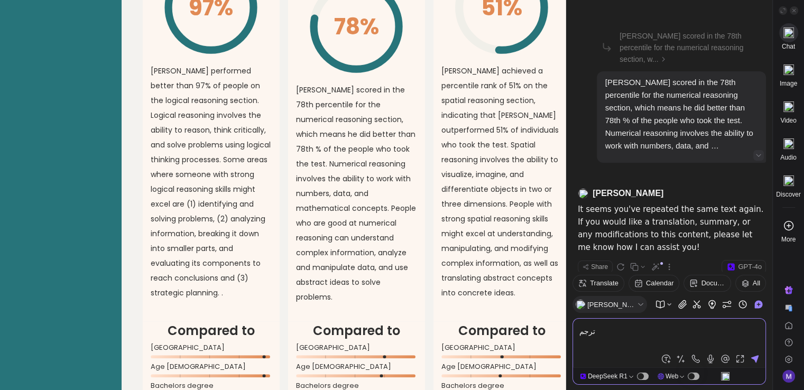
type textarea "ترجم mahmoud scored in the 78th percentile for the numerical reasoning section,…"
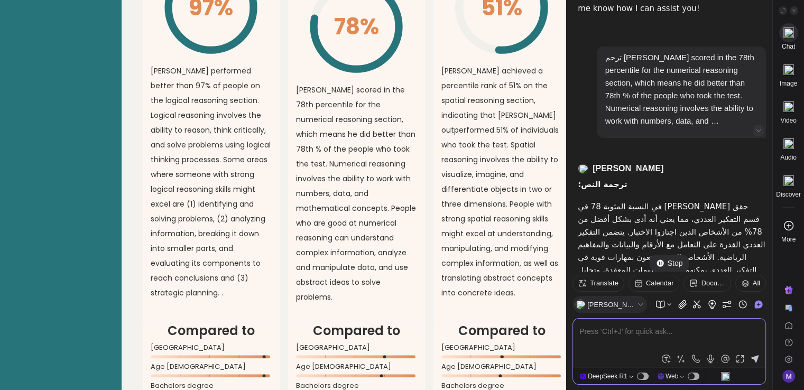
scroll to position [971, 0]
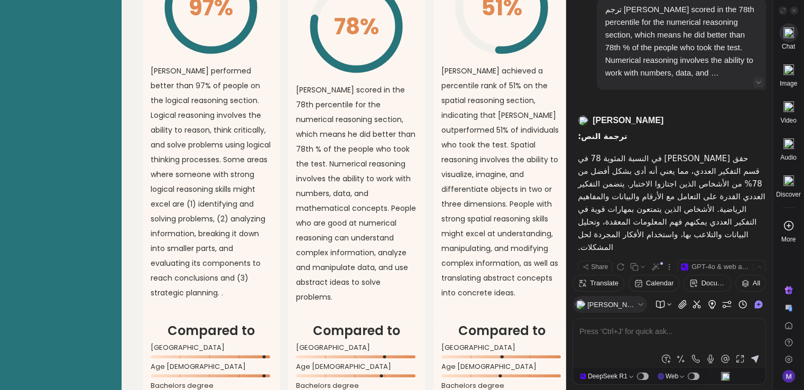
drag, startPoint x: 605, startPoint y: 111, endPoint x: 579, endPoint y: 113, distance: 26.5
click at [579, 152] on p "حقق محمود درجة في النسبة المئوية 78 في قسم التفكير العددي، مما يعني أنه أدى بشك…" at bounding box center [672, 203] width 188 height 102
click at [452, 144] on p "mahmoud achieved a percentile rank of 51% on the spatial reasoning section, ind…" at bounding box center [502, 181] width 121 height 237
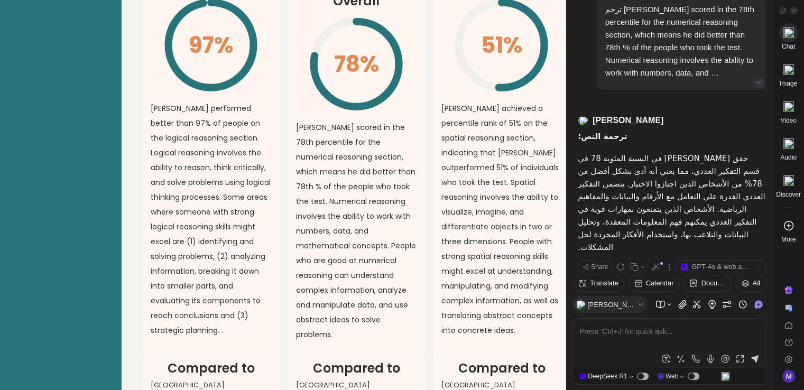
scroll to position [952, 0]
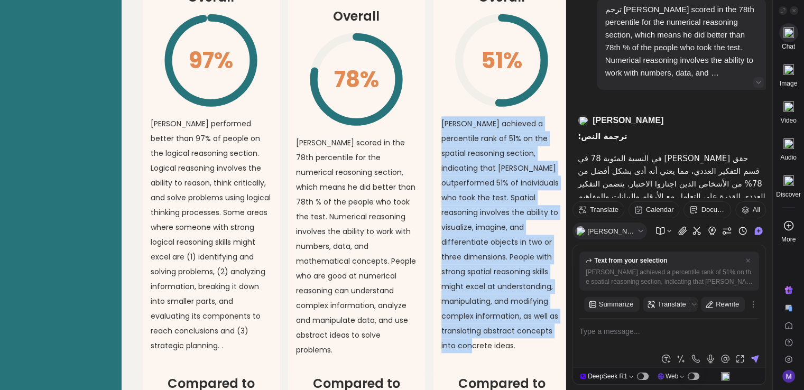
drag, startPoint x: 445, startPoint y: 132, endPoint x: 518, endPoint y: 356, distance: 236.3
click at [518, 356] on article "Spatial Reasoning Overall 51% \ mahmoud achieved a percentile rank of 51% on th…" at bounding box center [502, 160] width 137 height 428
copy p "mahmoud achieved a percentile rank of 51% on the spatial reasoning section, ind…"
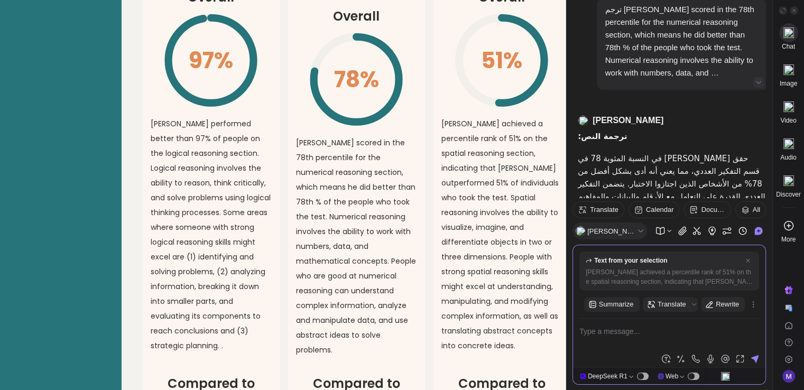
click at [645, 335] on textarea at bounding box center [670, 337] width 180 height 25
type textarea "ترجم mahmoud achieved a percentile rank of 51% on the spatial reasoning section…"
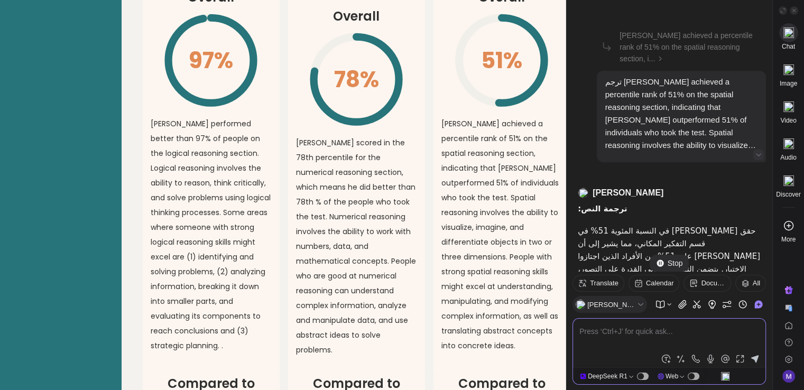
scroll to position [1290, 0]
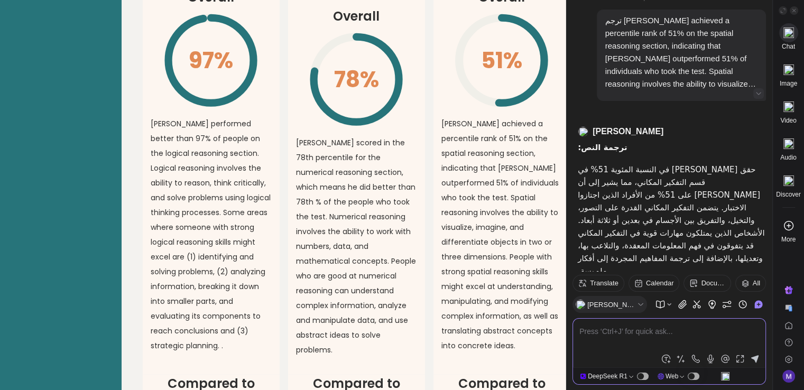
click at [508, 201] on p "mahmoud achieved a percentile rank of 51% on the spatial reasoning section, ind…" at bounding box center [502, 234] width 121 height 237
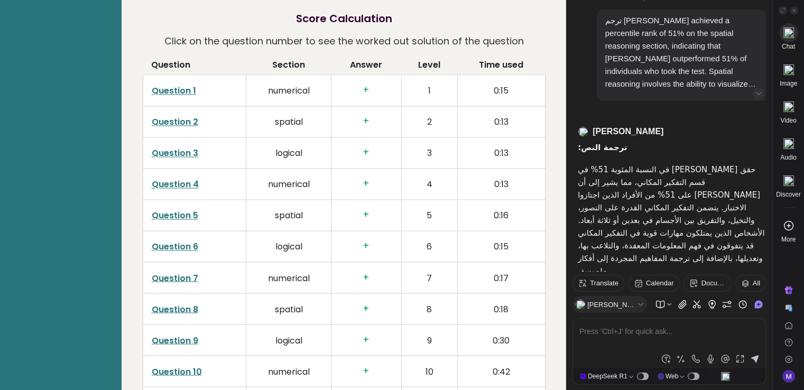
scroll to position [1798, 0]
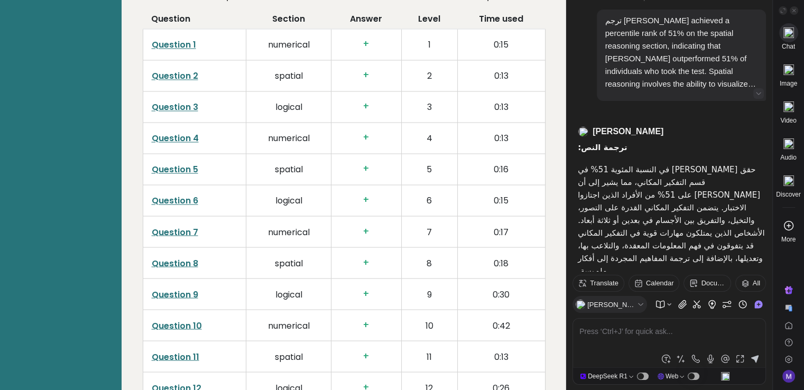
click at [365, 50] on h3 "+" at bounding box center [366, 44] width 53 height 11
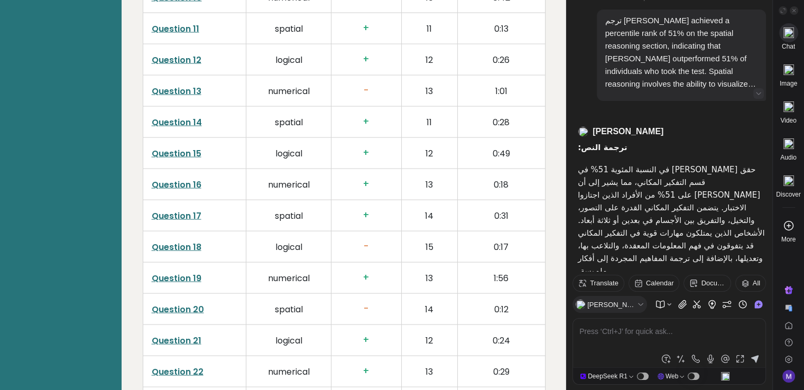
scroll to position [2168, 0]
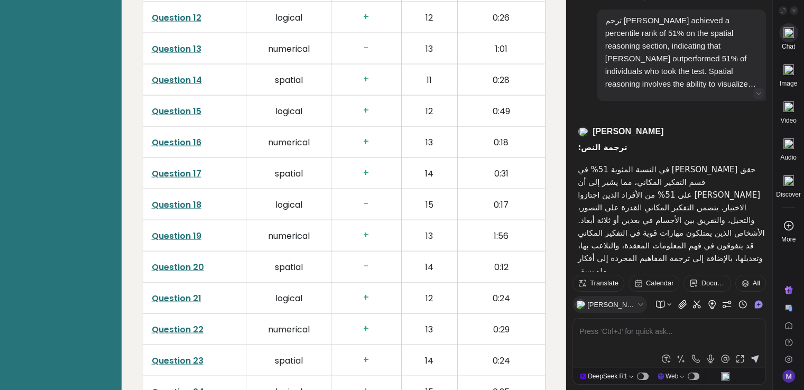
click at [186, 211] on link "Question 18" at bounding box center [177, 205] width 50 height 12
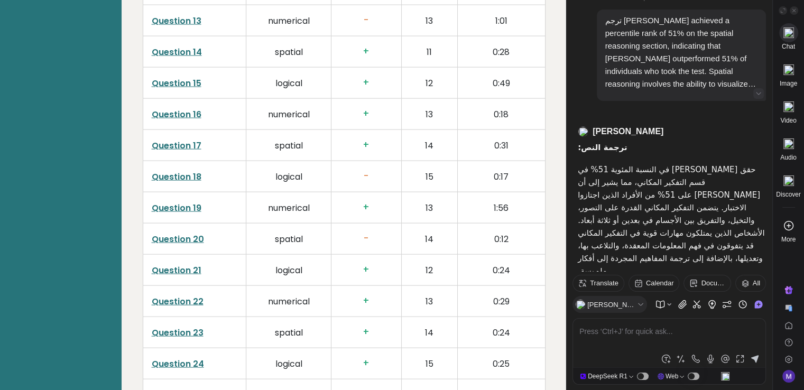
scroll to position [2221, 0]
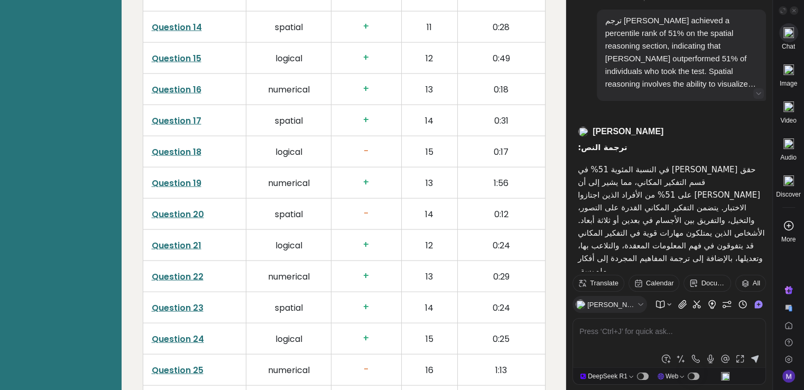
click at [197, 221] on link "Question 20" at bounding box center [178, 214] width 52 height 12
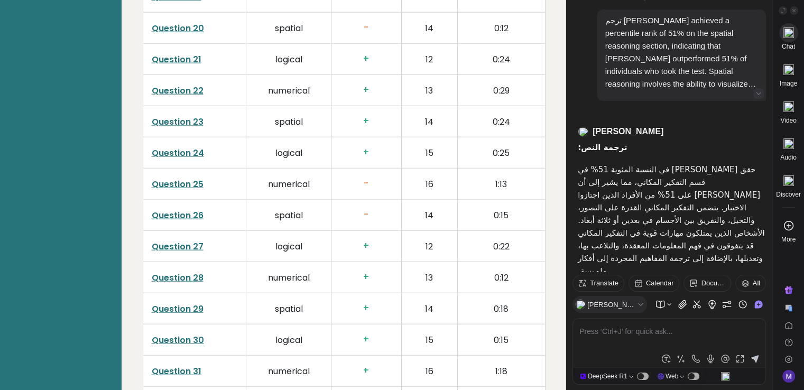
scroll to position [2432, 0]
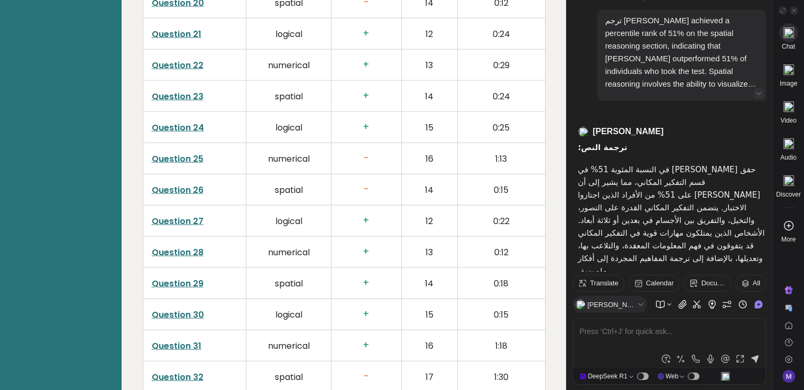
click at [196, 165] on link "Question 25" at bounding box center [178, 159] width 52 height 12
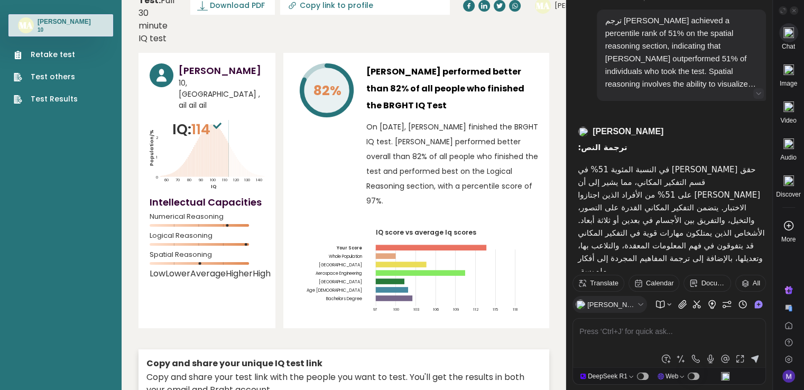
scroll to position [0, 0]
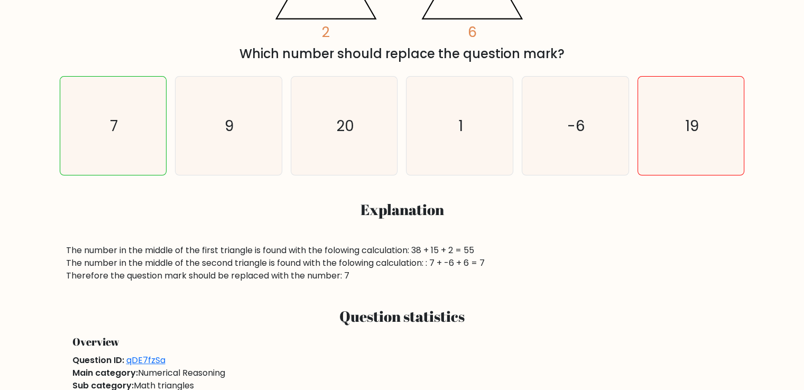
scroll to position [212, 0]
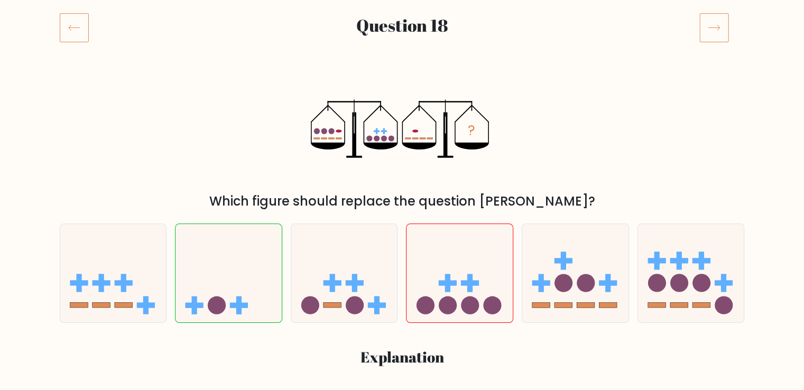
scroll to position [159, 0]
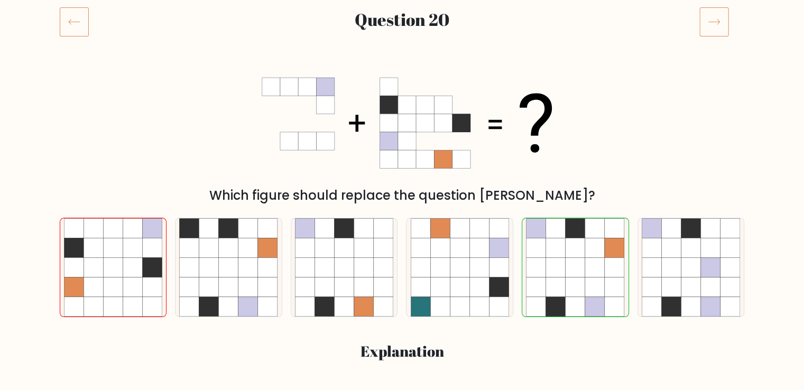
scroll to position [159, 0]
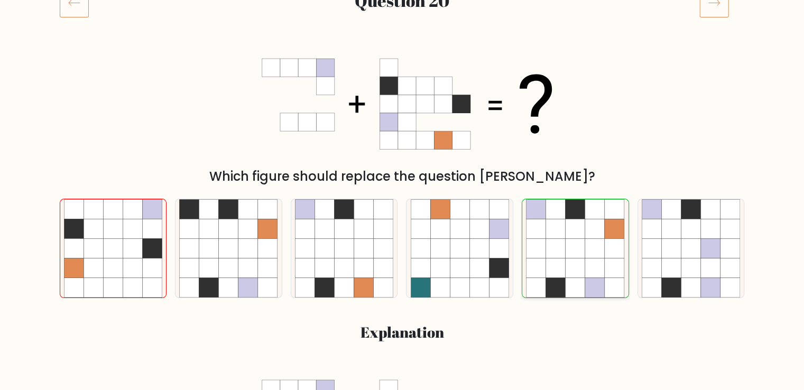
click at [580, 252] on icon at bounding box center [576, 248] width 20 height 20
click at [403, 42] on input "e." at bounding box center [402, 38] width 1 height 5
radio input "true"
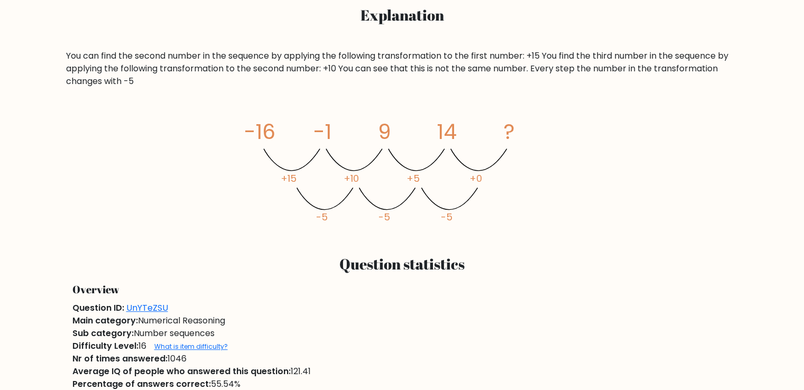
scroll to position [212, 0]
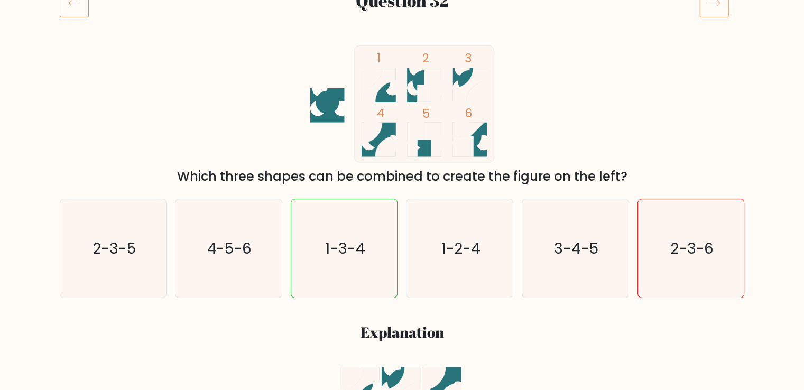
scroll to position [106, 0]
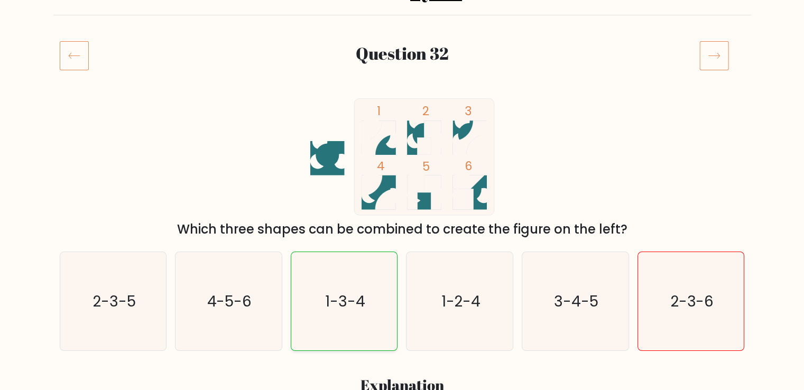
click at [355, 311] on icon "1-3-4" at bounding box center [344, 301] width 99 height 99
click at [402, 95] on input "c. 1-3-4" at bounding box center [402, 91] width 1 height 5
radio input "true"
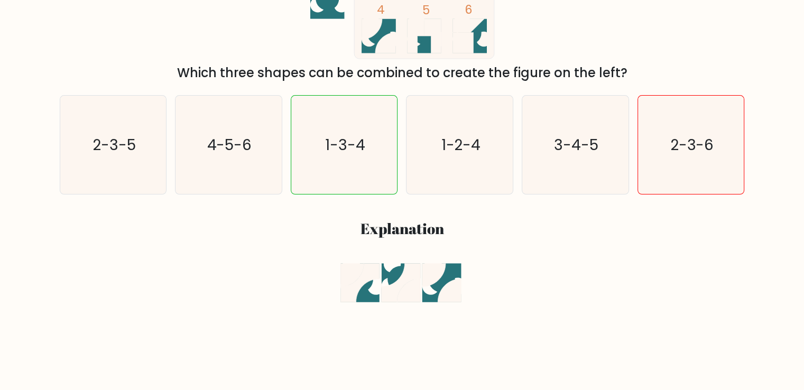
scroll to position [264, 0]
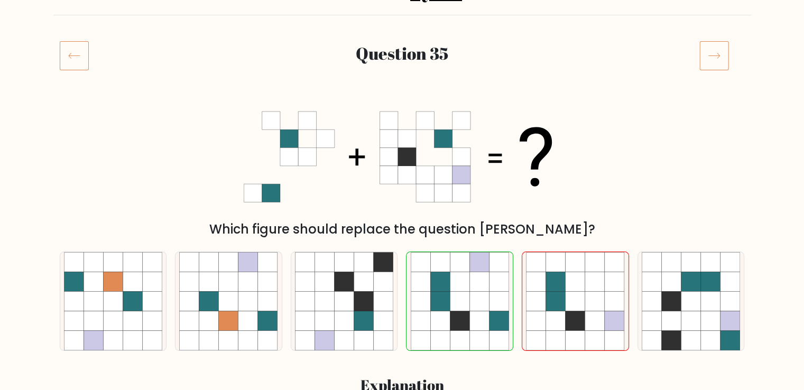
scroll to position [106, 0]
click at [437, 293] on icon at bounding box center [440, 301] width 20 height 20
click at [403, 95] on input "d." at bounding box center [402, 91] width 1 height 5
radio input "true"
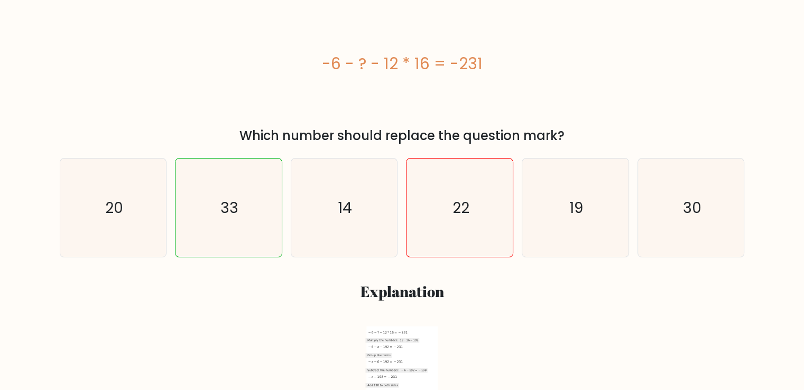
scroll to position [106, 0]
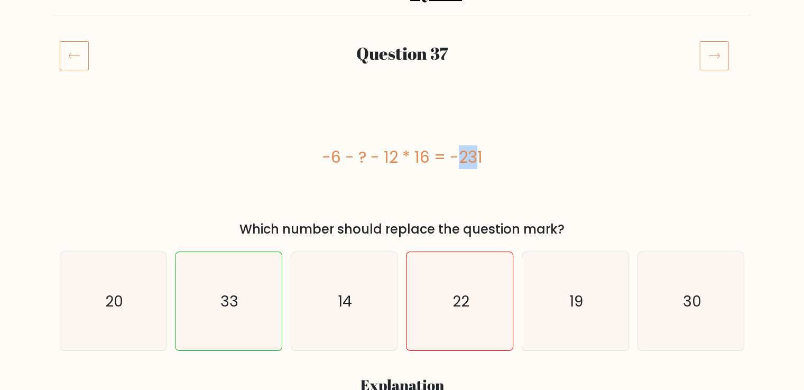
drag, startPoint x: 400, startPoint y: 156, endPoint x: 410, endPoint y: 155, distance: 10.6
click at [410, 155] on div "-6 - ? - 12 * 16 = -231" at bounding box center [402, 157] width 685 height 24
click at [416, 185] on div "-6 - ? - 12 * 16 = -231" at bounding box center [402, 156] width 685 height 117
click at [209, 307] on icon "33" at bounding box center [228, 301] width 99 height 99
click at [402, 95] on input "b. 33" at bounding box center [402, 91] width 1 height 5
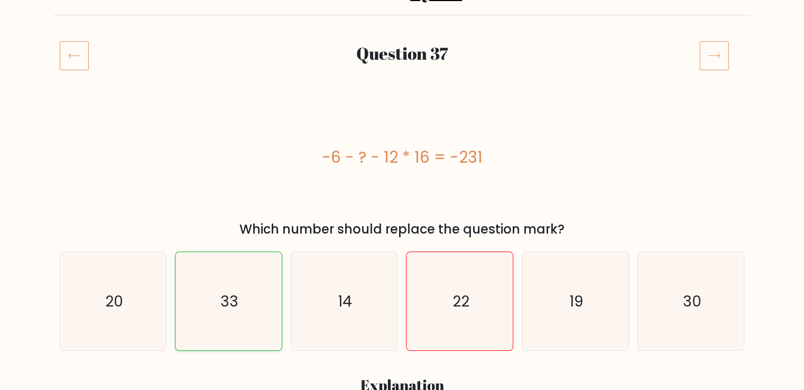
radio input "true"
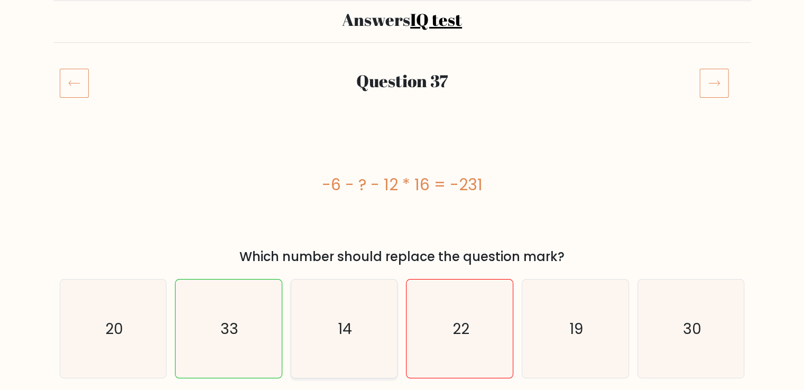
scroll to position [0, 0]
